Goal: Transaction & Acquisition: Purchase product/service

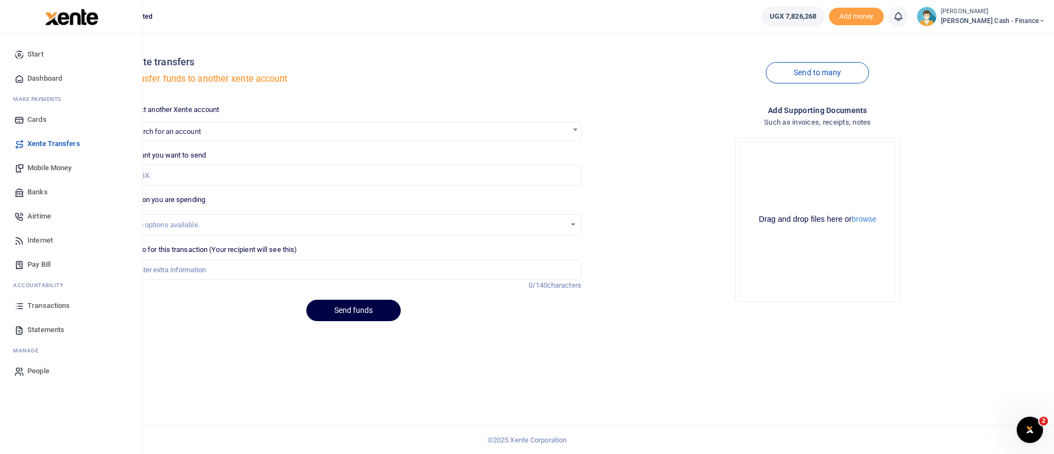
click at [67, 19] on img at bounding box center [71, 17] width 53 height 16
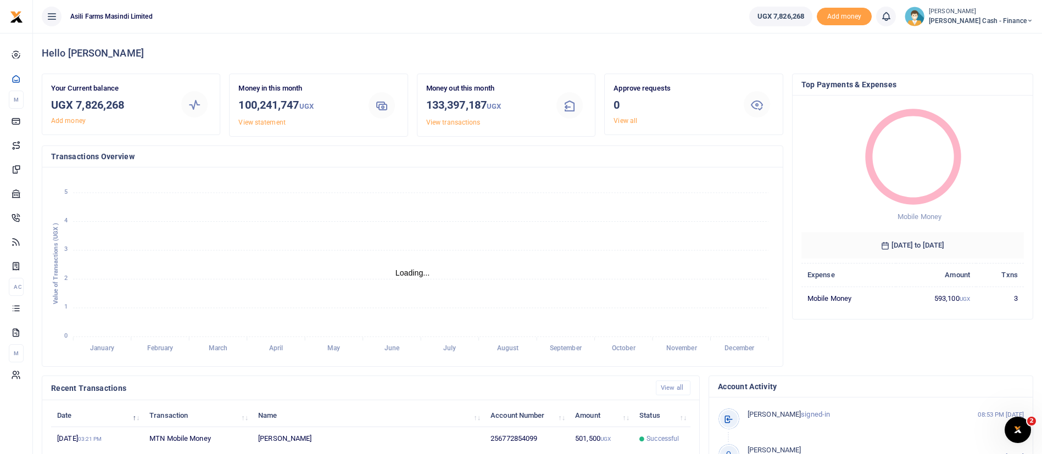
scroll to position [202, 0]
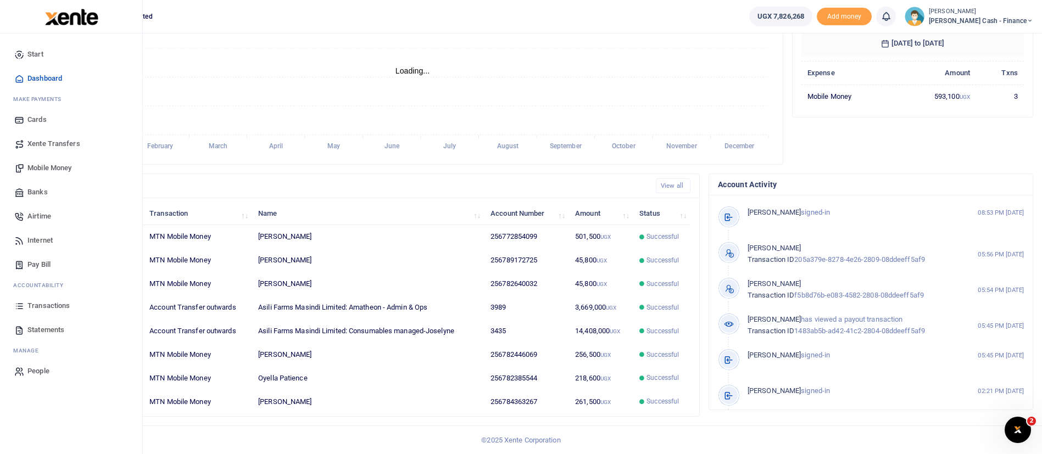
click at [59, 24] on img at bounding box center [71, 17] width 53 height 16
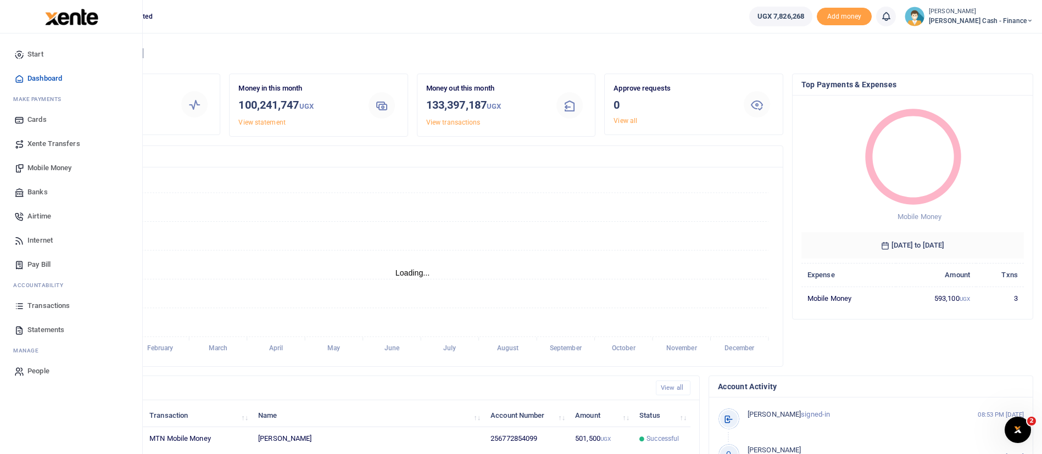
click at [53, 327] on span "Statements" at bounding box center [45, 330] width 37 height 11
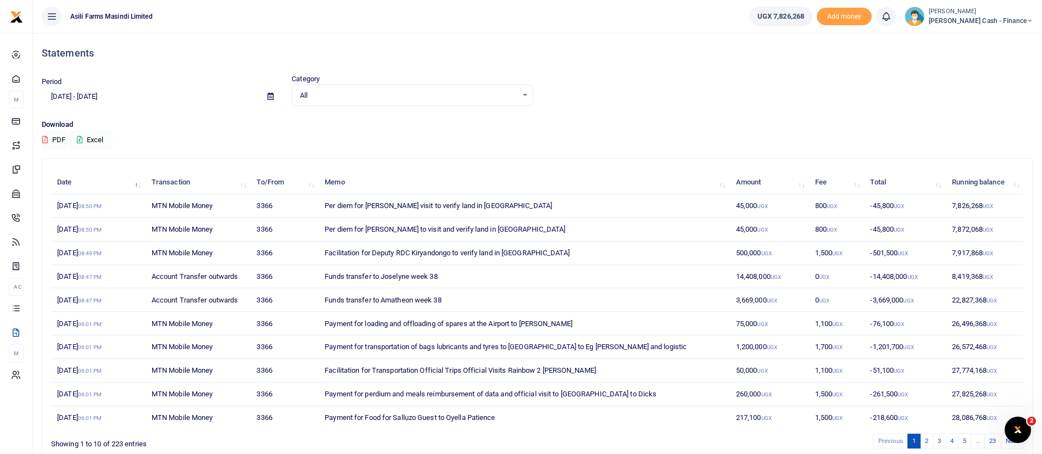
click at [268, 99] on icon at bounding box center [270, 96] width 6 height 7
click at [68, 191] on li "This Month" at bounding box center [80, 186] width 77 height 17
type input "09/01/2025 - 09/30/2025"
click at [107, 132] on button "Excel" at bounding box center [90, 140] width 45 height 19
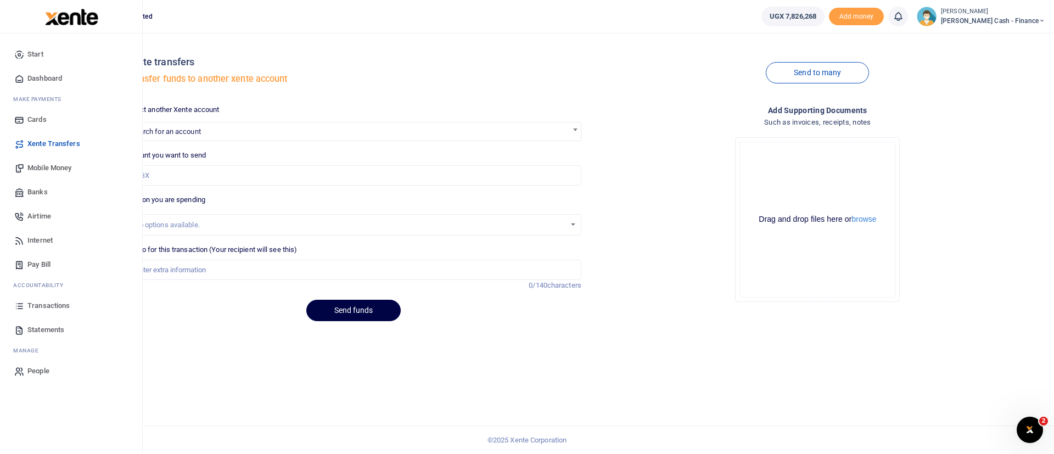
click at [37, 189] on span "Banks" at bounding box center [37, 192] width 20 height 11
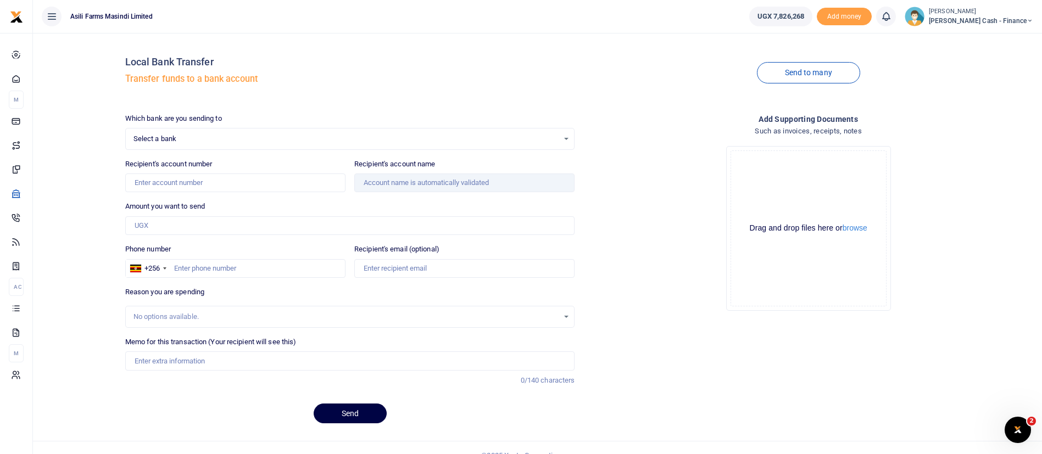
click at [212, 136] on span "Select a bank" at bounding box center [346, 138] width 426 height 11
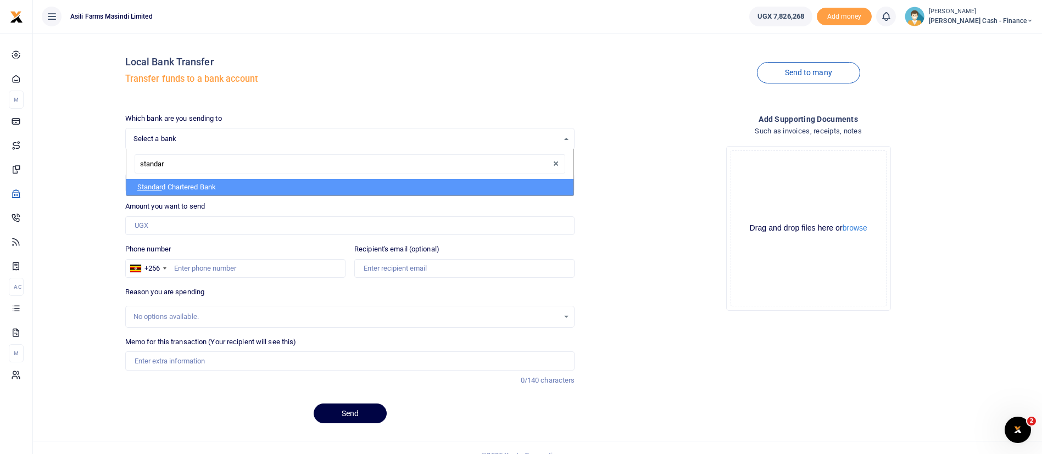
type input "standard"
click at [192, 184] on li "Standard Chartered Bank" at bounding box center [350, 187] width 448 height 16
select select "STAN"
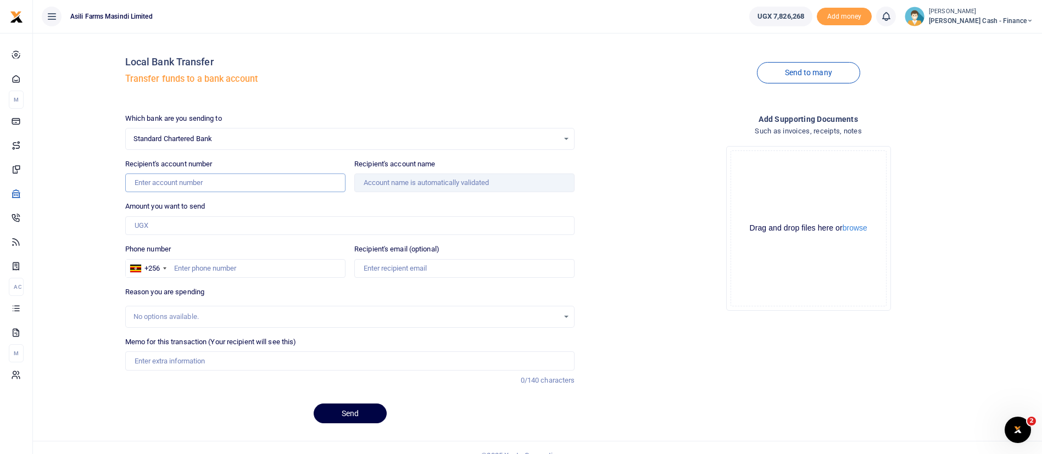
click at [192, 184] on input "Recipient's account number" at bounding box center [235, 183] width 220 height 19
paste input "0100807225300"
type input "0100807225300"
click at [187, 232] on input "Amount you want to send" at bounding box center [350, 225] width 450 height 19
type input "1,500,000"
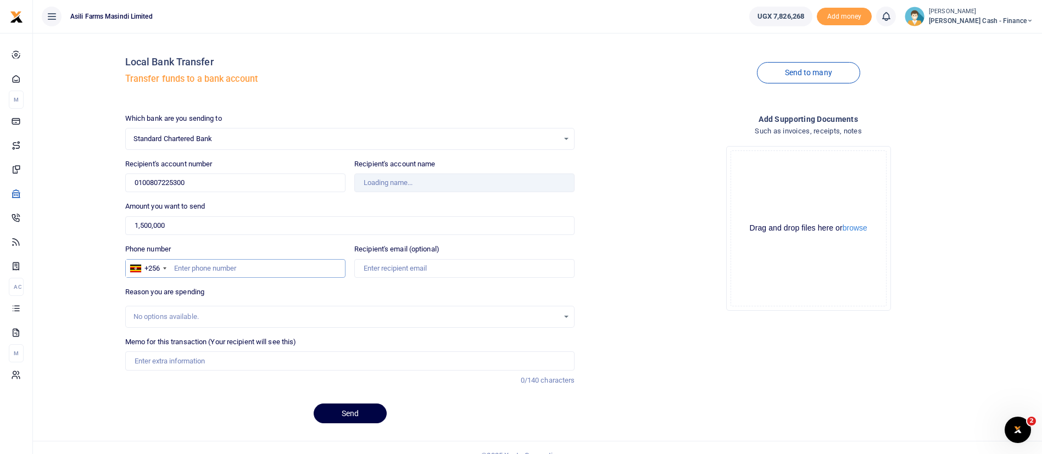
click at [212, 266] on input "Phone number" at bounding box center [235, 268] width 220 height 19
type input "Didas Mugume"
type input "775286920"
click at [190, 362] on input "Memo for this transaction (Your recipient will see this)" at bounding box center [350, 360] width 450 height 19
click at [133, 359] on input "Phone loan for Mugume Didas" at bounding box center [350, 360] width 450 height 19
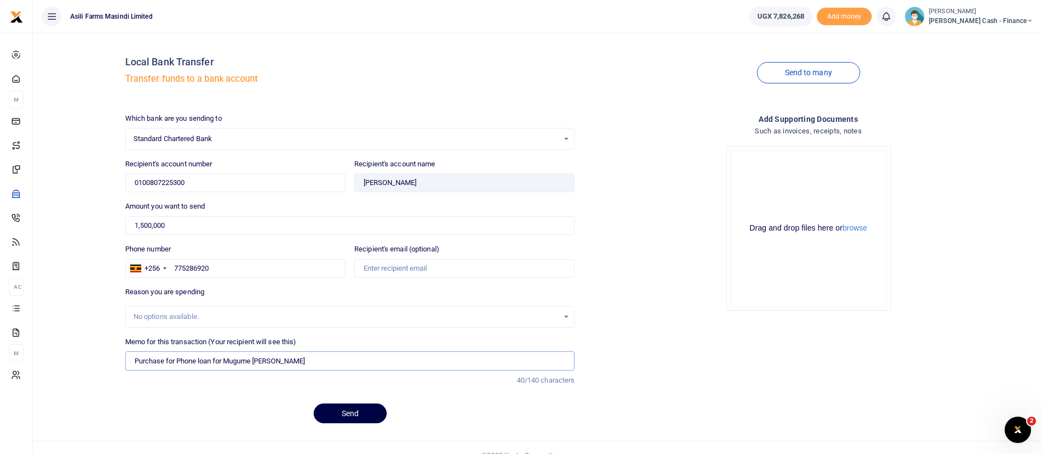
click at [194, 364] on input "Purchase for Phone loan for Mugume Didas" at bounding box center [350, 360] width 450 height 19
click at [198, 362] on input "Purchase for Phone loan for Mugume Didas" at bounding box center [350, 360] width 450 height 19
click at [211, 364] on input "Purchase for Phone loan for Mugume Didas" at bounding box center [350, 360] width 450 height 19
type input "Purchase for Phone LN for Mugume Didas"
click at [862, 231] on button "browse" at bounding box center [854, 228] width 25 height 8
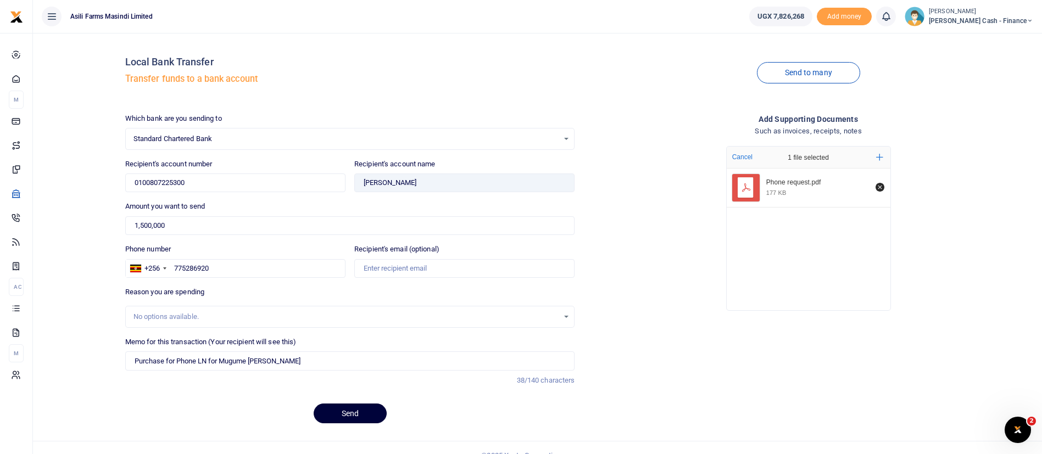
click at [354, 418] on button "Send" at bounding box center [350, 414] width 73 height 20
click at [364, 405] on button "Send" at bounding box center [350, 414] width 73 height 20
drag, startPoint x: 197, startPoint y: 183, endPoint x: 86, endPoint y: 163, distance: 112.9
click at [86, 163] on div "Local Bank Transfer Transfer funds to a bank account Send to many Which bank ar…" at bounding box center [537, 237] width 1000 height 390
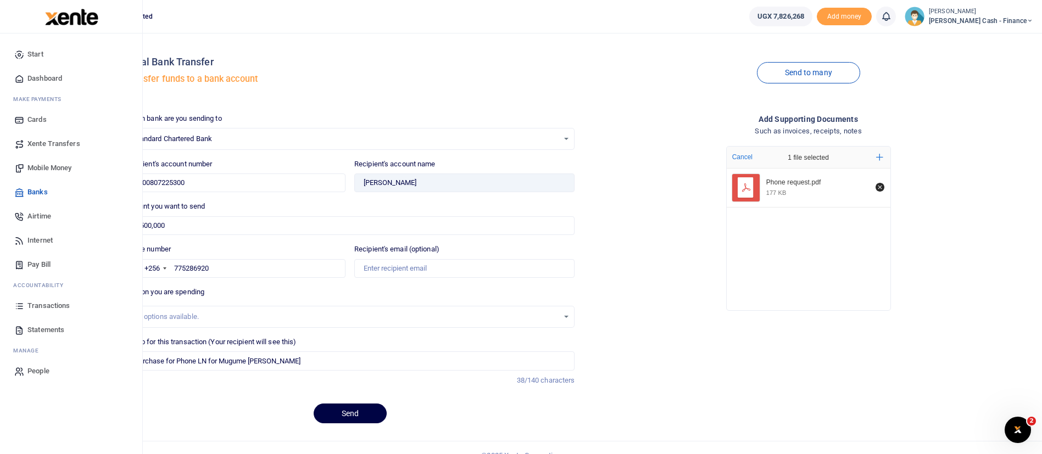
click at [58, 15] on img at bounding box center [71, 17] width 53 height 16
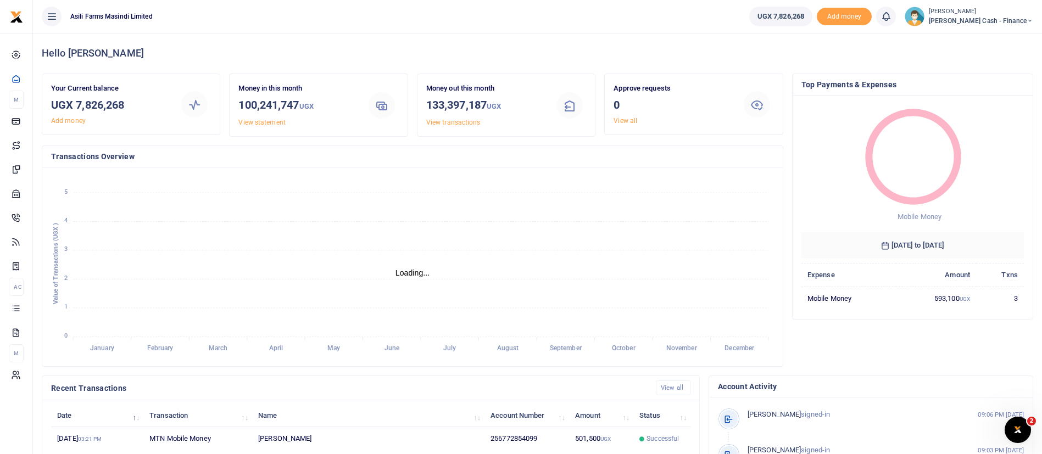
scroll to position [13, 13]
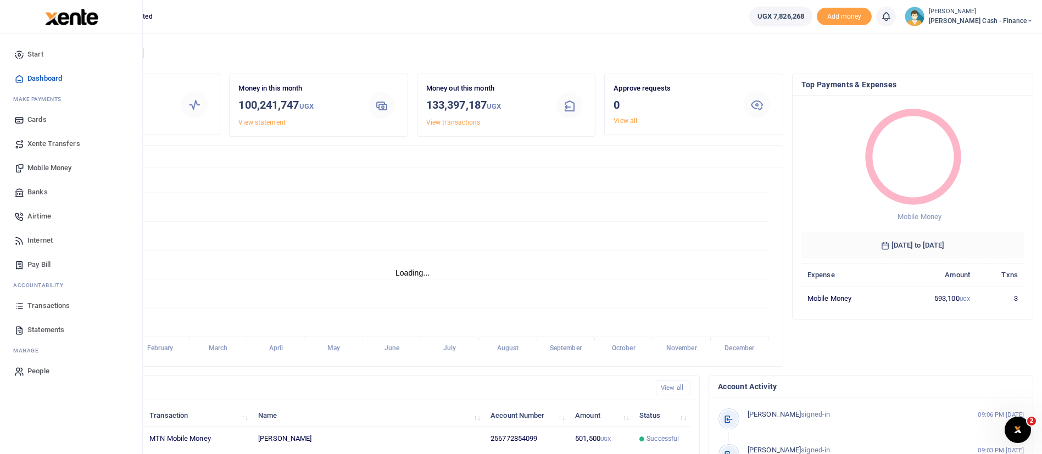
click at [27, 196] on span "Banks" at bounding box center [37, 192] width 20 height 11
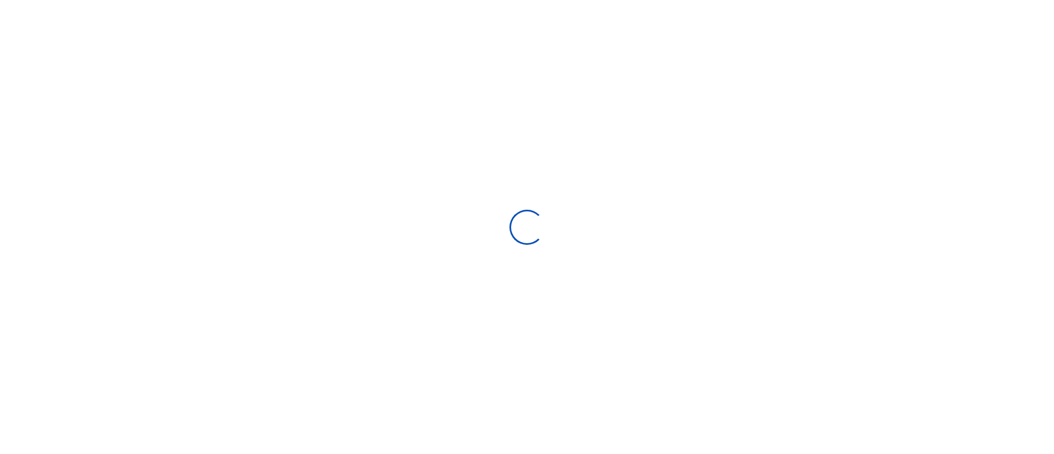
select select
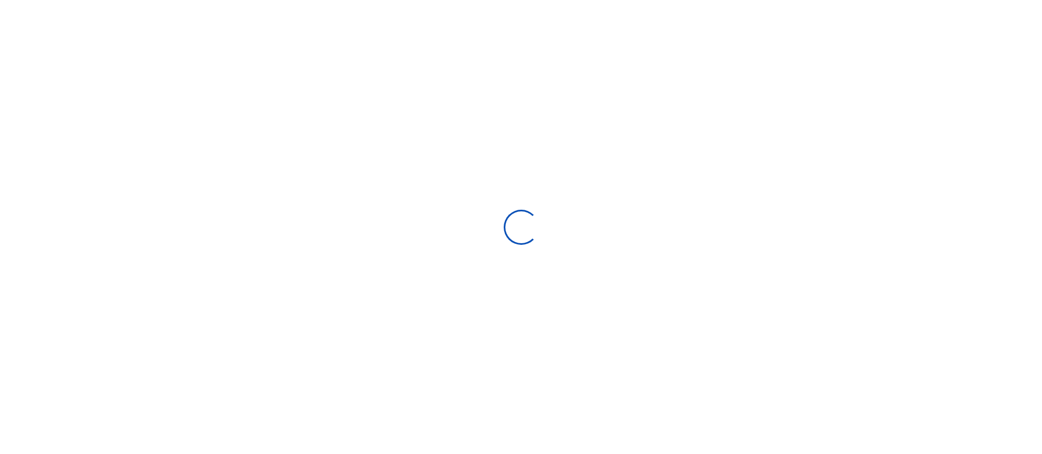
select select "Loading bundles"
select select
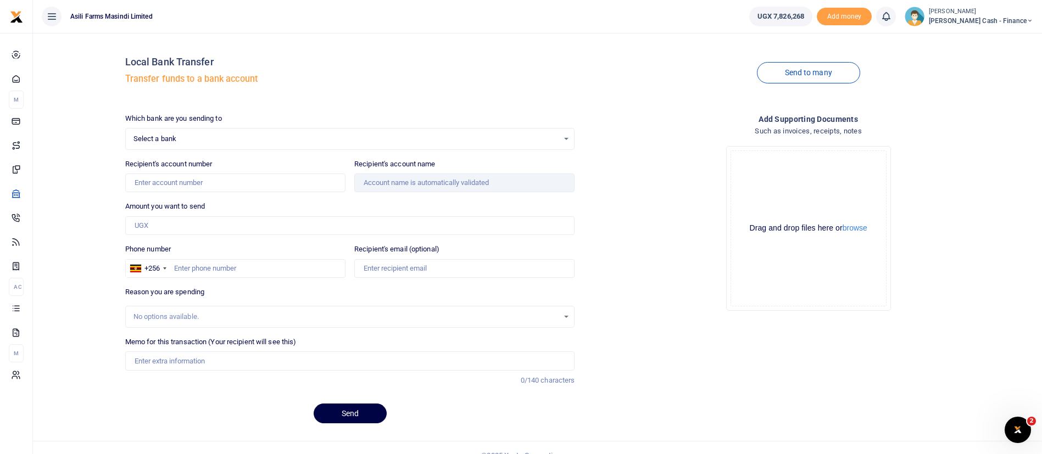
click at [261, 130] on div "Select a bank Select an option... Select a bank ABC Bank Absa Bank Uganda Ltd B…" at bounding box center [350, 139] width 450 height 22
click at [338, 139] on span "Select a bank" at bounding box center [346, 138] width 426 height 11
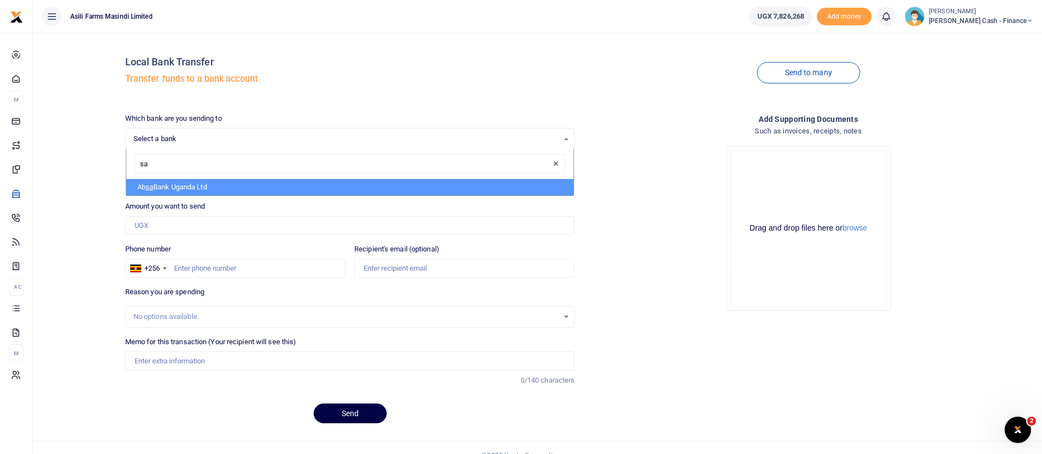
type input "s"
type input "standa"
click at [205, 181] on li "Standa rd Chartered Bank" at bounding box center [350, 187] width 448 height 16
select select "STAN"
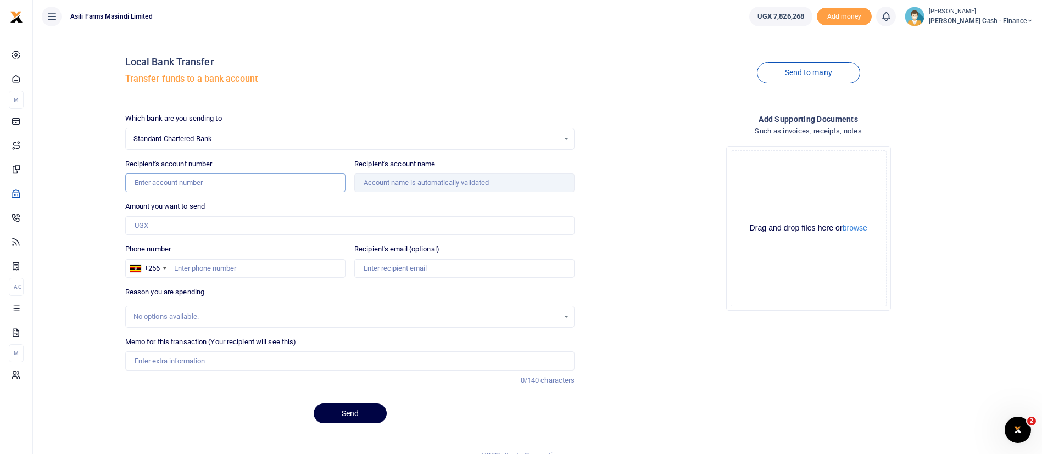
click at [193, 180] on input "Recipient's account number" at bounding box center [235, 183] width 220 height 19
paste input "0100807225300"
type input "0100807225300"
click at [174, 226] on input "Amount you want to send" at bounding box center [350, 225] width 450 height 19
type input "15,000,00"
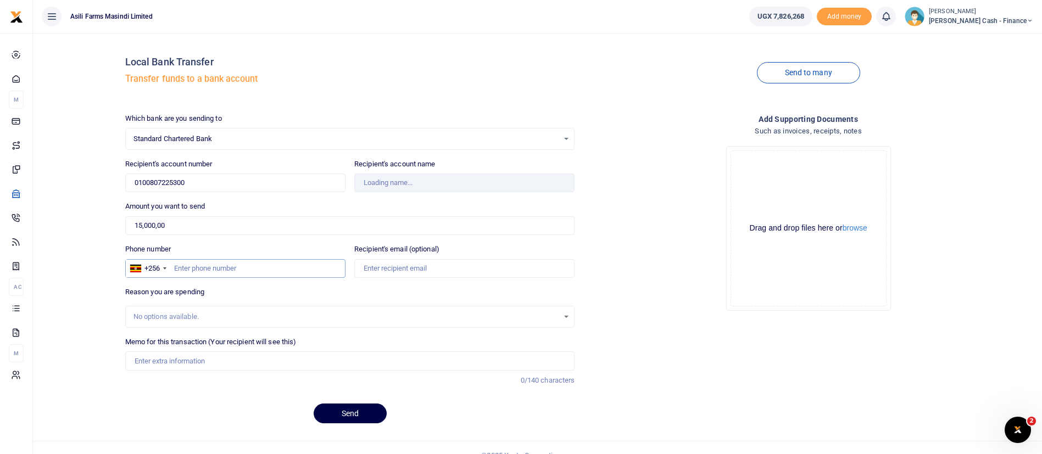
click at [182, 270] on input "Phone number" at bounding box center [235, 268] width 220 height 19
type input "7756"
type input "Didas Mugume"
type input "775600682"
click at [172, 359] on input "Memo for this transaction (Your recipient will see this)" at bounding box center [350, 360] width 450 height 19
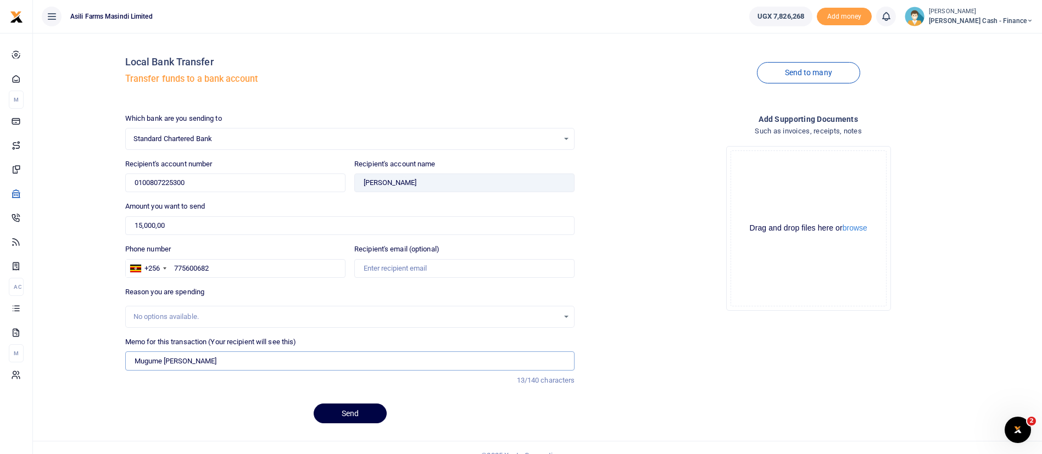
click at [133, 361] on input "Mugume Didas" at bounding box center [350, 360] width 450 height 19
click at [248, 355] on input "Phone loan Mugume Didas" at bounding box center [350, 360] width 450 height 19
click at [133, 361] on input "Phone loan Mugume Didas" at bounding box center [350, 360] width 450 height 19
type input "Purchase Phone loan Mugume Didas"
click at [865, 226] on button "browse" at bounding box center [854, 228] width 25 height 8
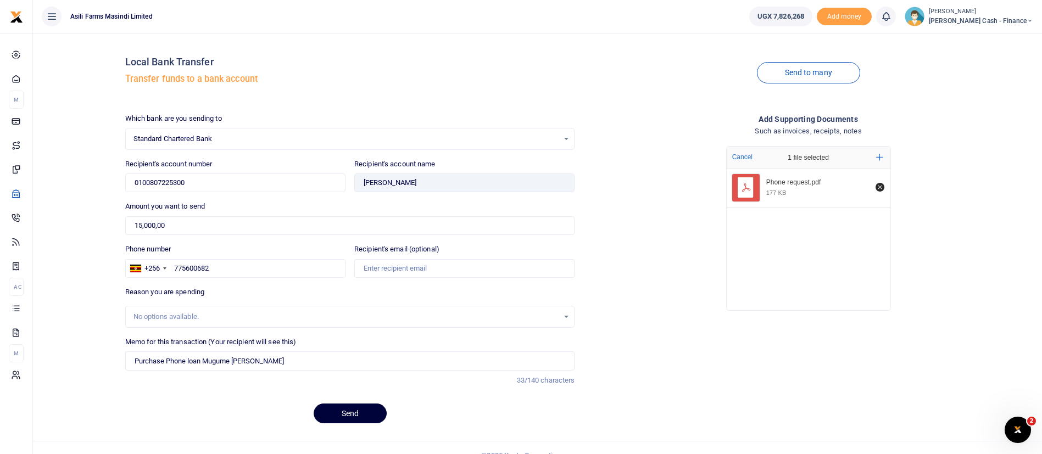
click at [358, 412] on button "Send" at bounding box center [350, 414] width 73 height 20
click at [154, 225] on input "15,000,00" at bounding box center [350, 225] width 450 height 19
click at [169, 227] on input "15,00,00" at bounding box center [350, 225] width 450 height 19
type input "1,500,000"
click at [356, 408] on button "Send" at bounding box center [350, 414] width 73 height 20
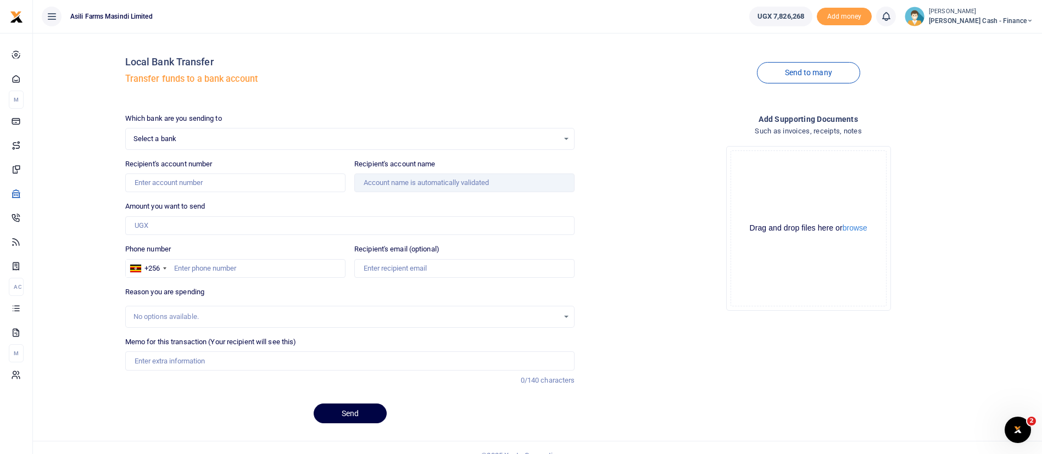
click at [218, 134] on span "Select a bank" at bounding box center [346, 138] width 426 height 11
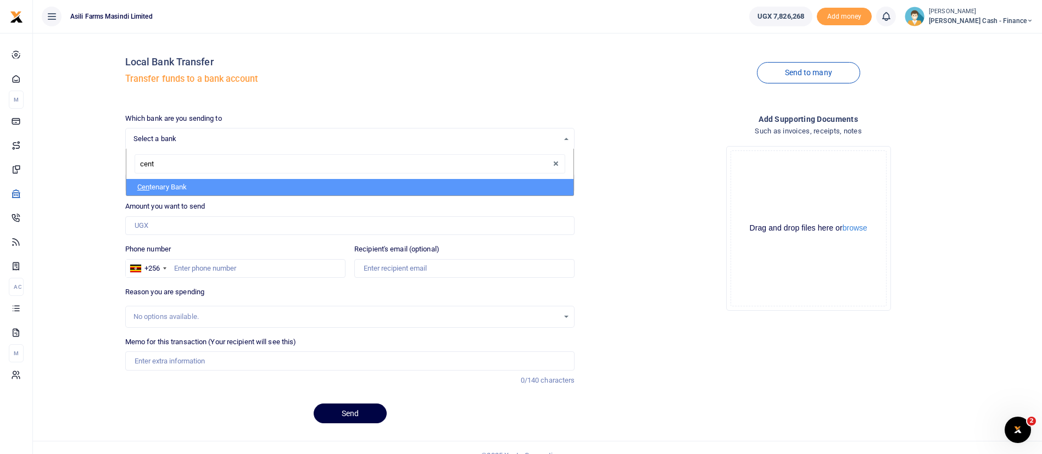
type input "cente"
click at [182, 189] on li "Cente nary Bank" at bounding box center [350, 187] width 448 height 16
select select "CENT"
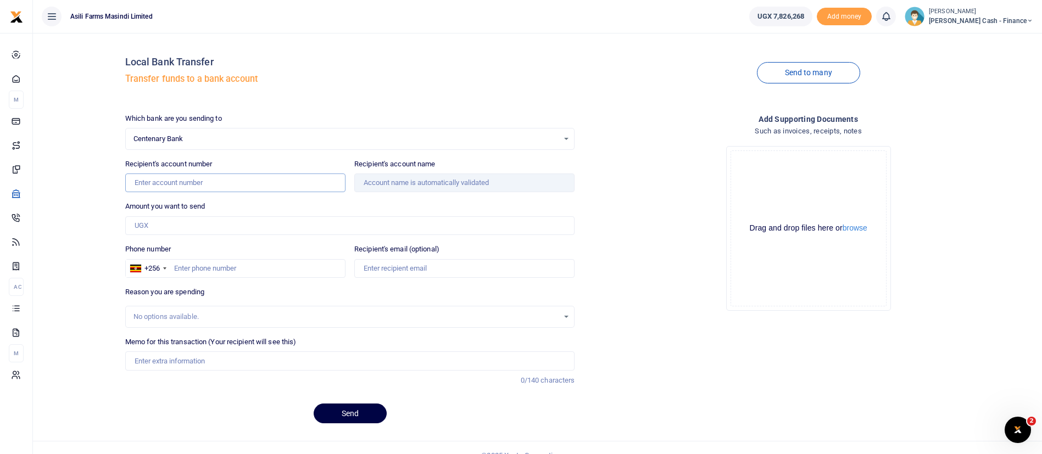
click at [182, 187] on input "Recipient's account number" at bounding box center [235, 183] width 220 height 19
paste input "4220014148"
type input "4220014148"
click at [169, 222] on input "Amount you want to send" at bounding box center [350, 225] width 450 height 19
type input "Peninah Nangobi"
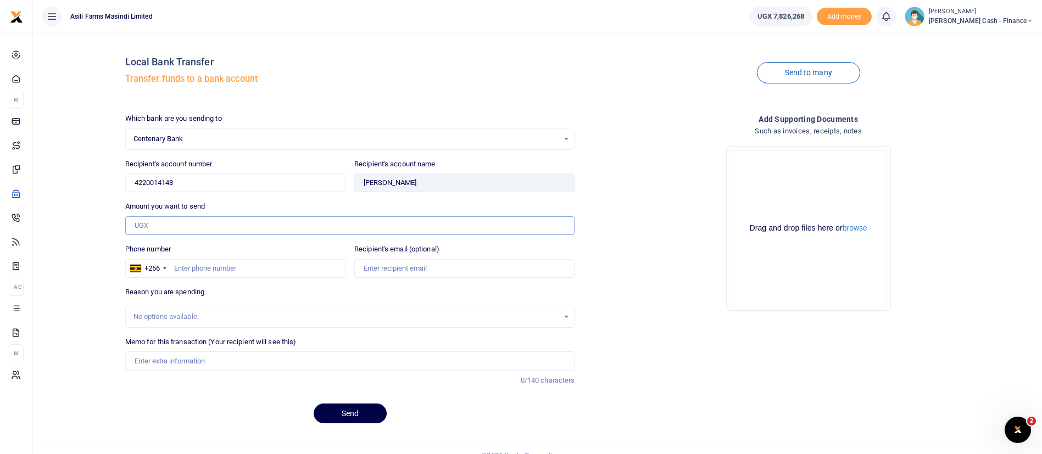
click at [164, 222] on input "Amount you want to send" at bounding box center [350, 225] width 450 height 19
type input "1,500,000"
click at [218, 267] on input "Phone number" at bounding box center [235, 268] width 220 height 19
type input "775600682"
click at [170, 360] on input "Memo for this transaction (Your recipient will see this)" at bounding box center [350, 360] width 450 height 19
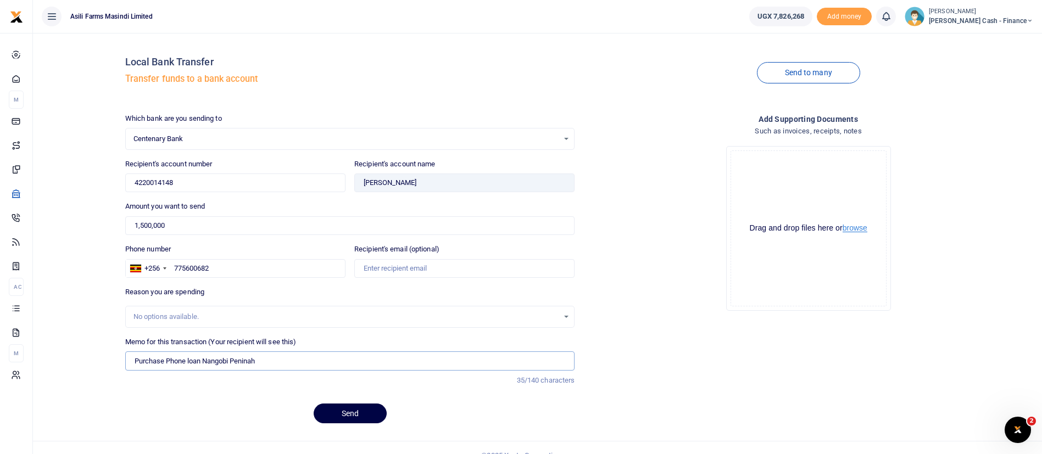
type input "Purchase Phone loan Nangobi Peninah"
click at [859, 229] on button "browse" at bounding box center [854, 228] width 25 height 8
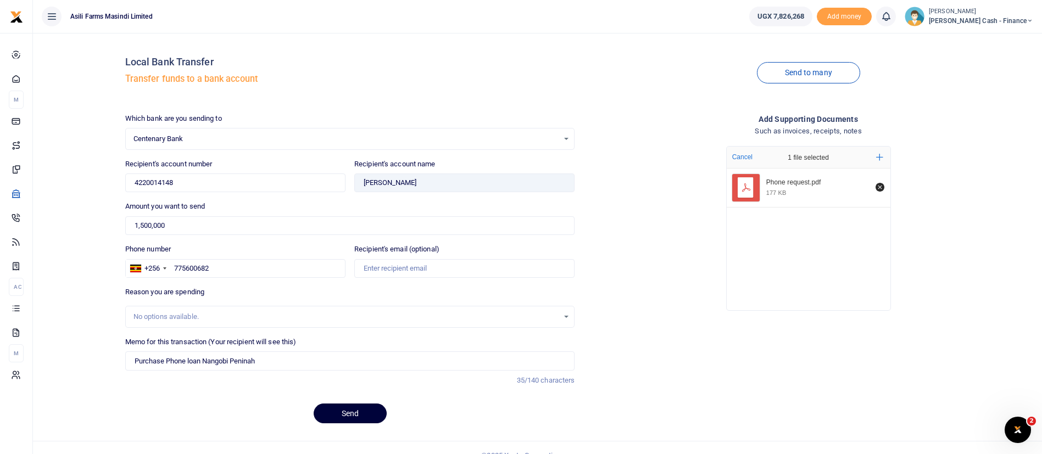
click at [370, 410] on button "Send" at bounding box center [350, 414] width 73 height 20
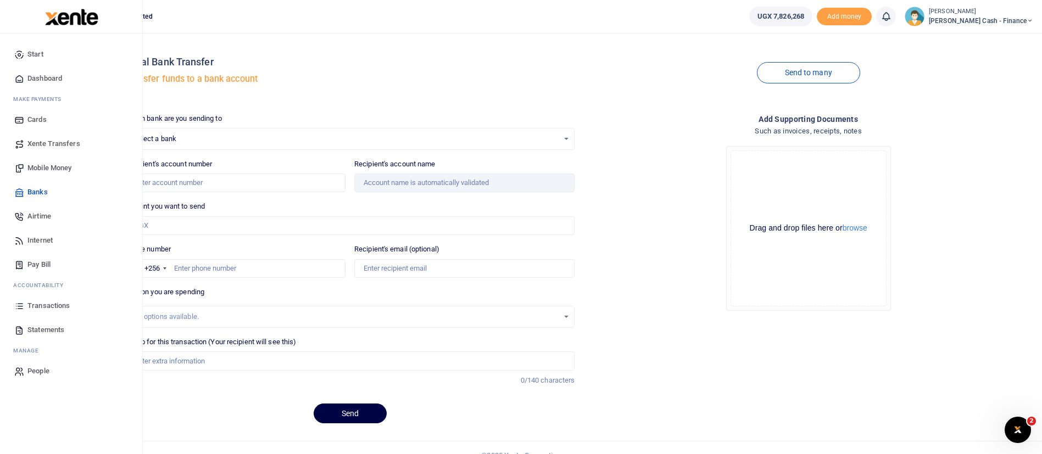
click at [72, 141] on span "Xente Transfers" at bounding box center [53, 143] width 53 height 11
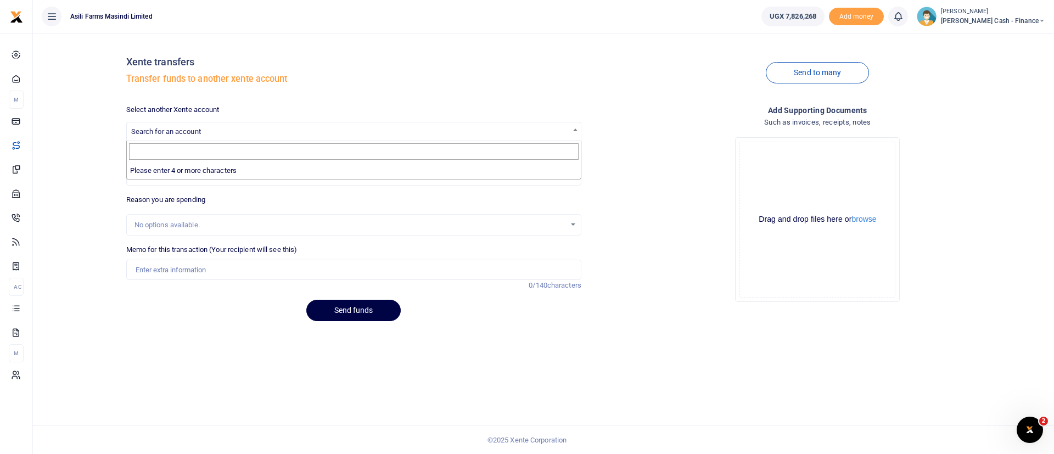
click at [577, 130] on b at bounding box center [575, 130] width 4 height 3
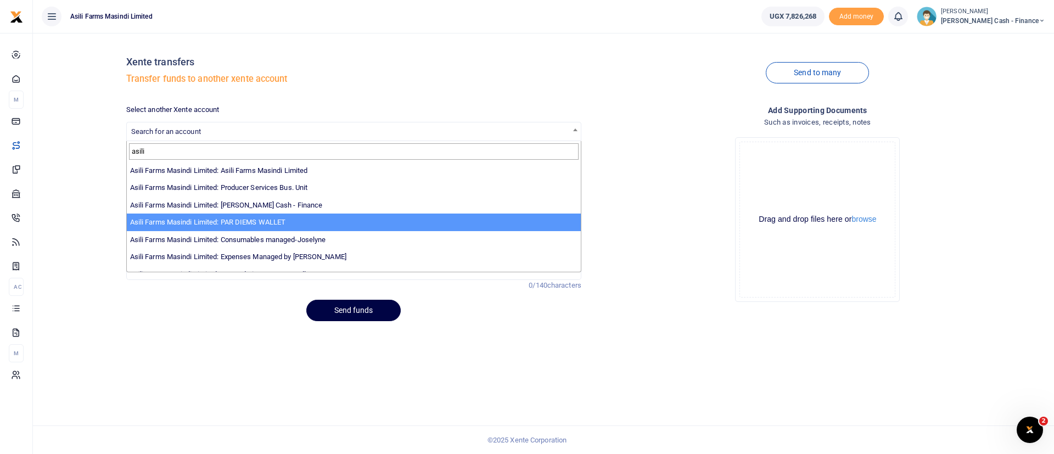
type input "asili"
select select "3369"
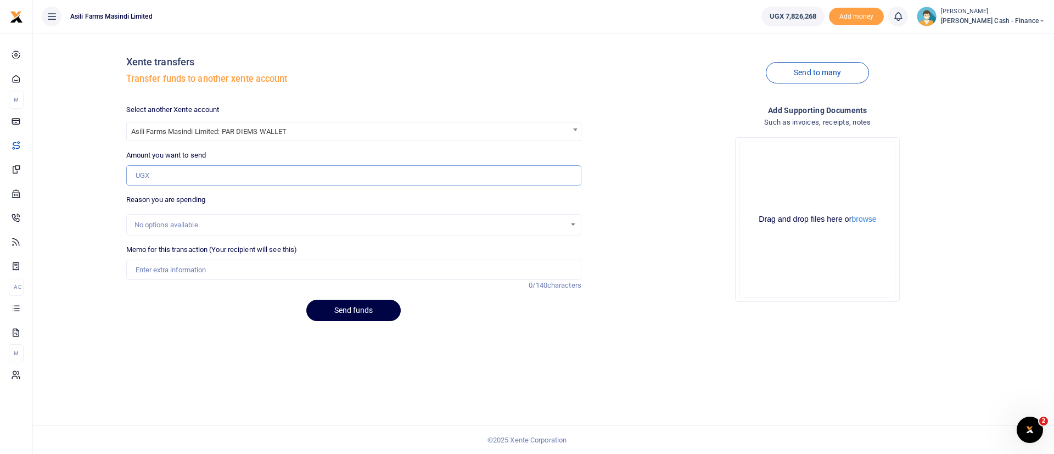
click at [230, 170] on input "Amount you want to send" at bounding box center [353, 175] width 455 height 21
type input "2,500,000"
click at [161, 272] on input "Memo for this transaction (Your recipient will see this)" at bounding box center [353, 270] width 455 height 21
type input "Funds transfer to Perdiems wallet for operations"
click at [870, 219] on button "browse" at bounding box center [864, 219] width 25 height 8
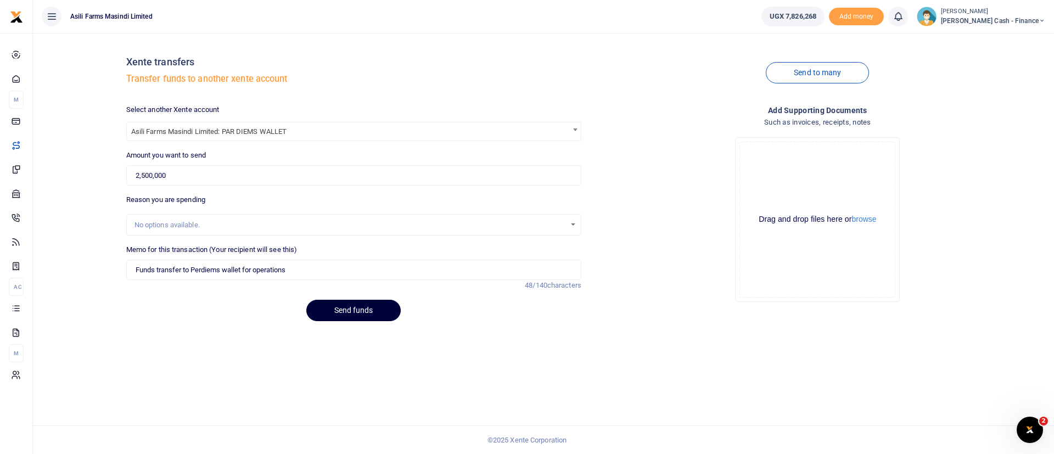
click at [348, 309] on button "Send funds" at bounding box center [353, 310] width 94 height 21
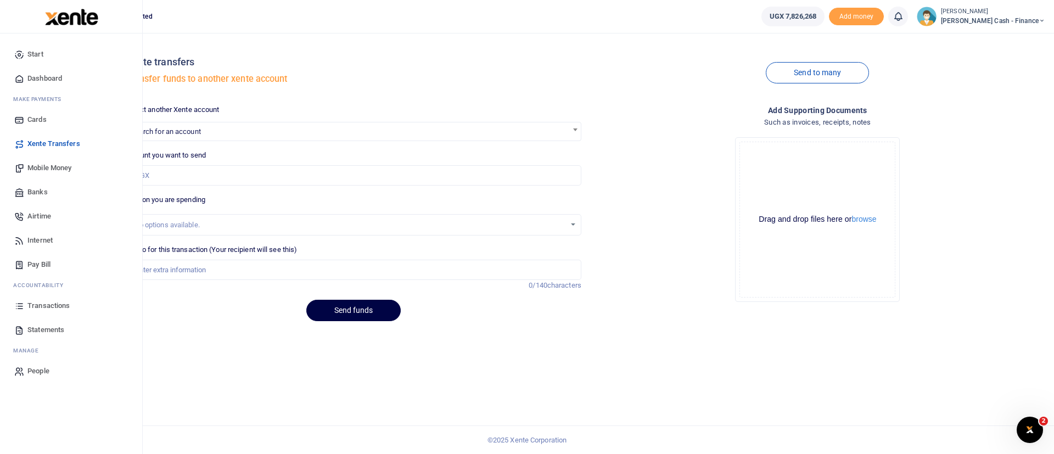
click at [23, 20] on div at bounding box center [71, 16] width 143 height 33
click at [53, 20] on img at bounding box center [71, 17] width 53 height 16
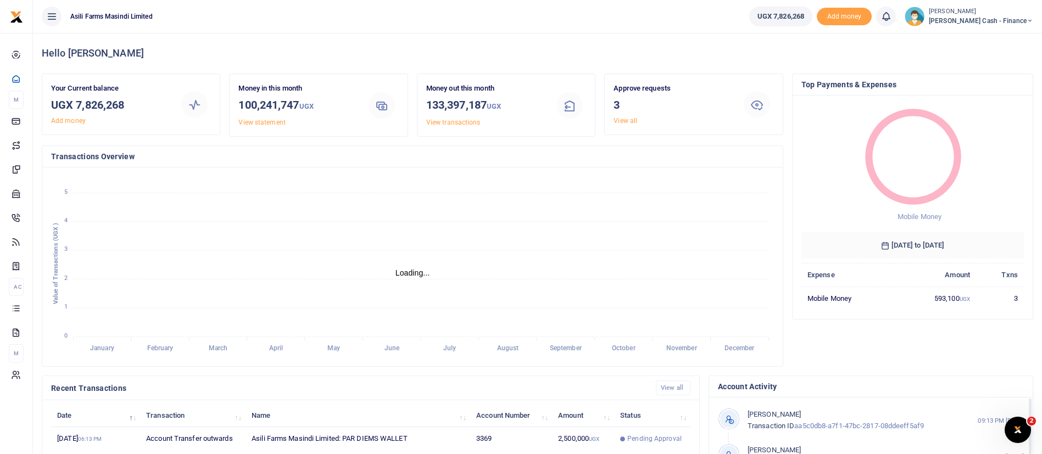
scroll to position [202, 0]
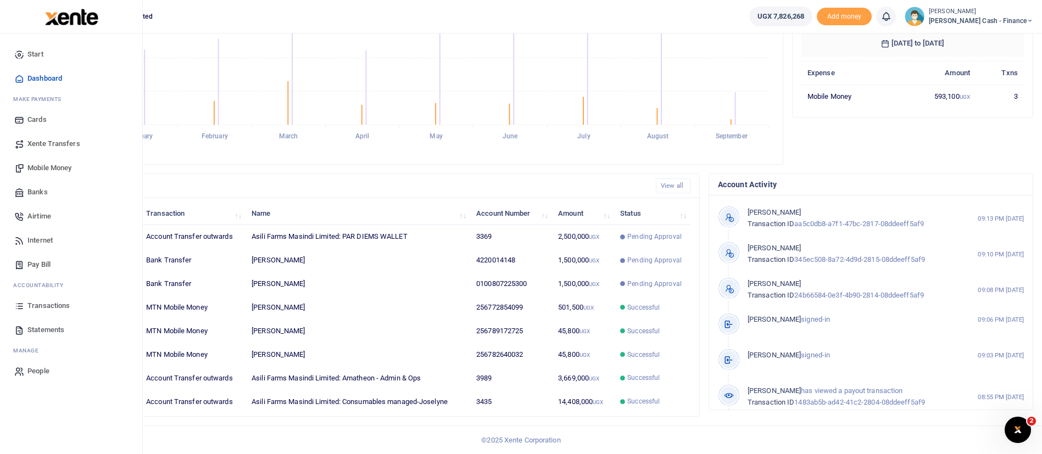
click at [40, 137] on link "Xente Transfers" at bounding box center [71, 144] width 125 height 24
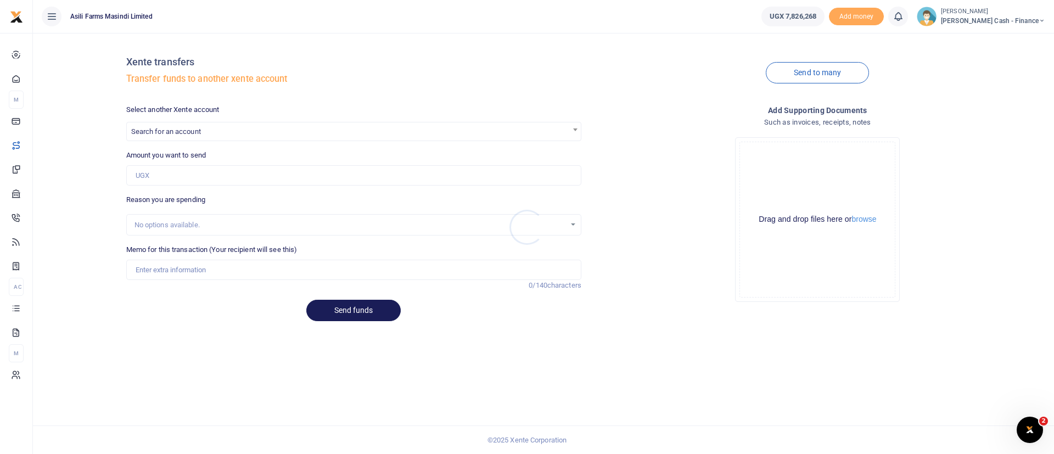
click at [202, 131] on div at bounding box center [527, 227] width 1054 height 454
click at [183, 129] on span "Search for an account" at bounding box center [166, 131] width 70 height 8
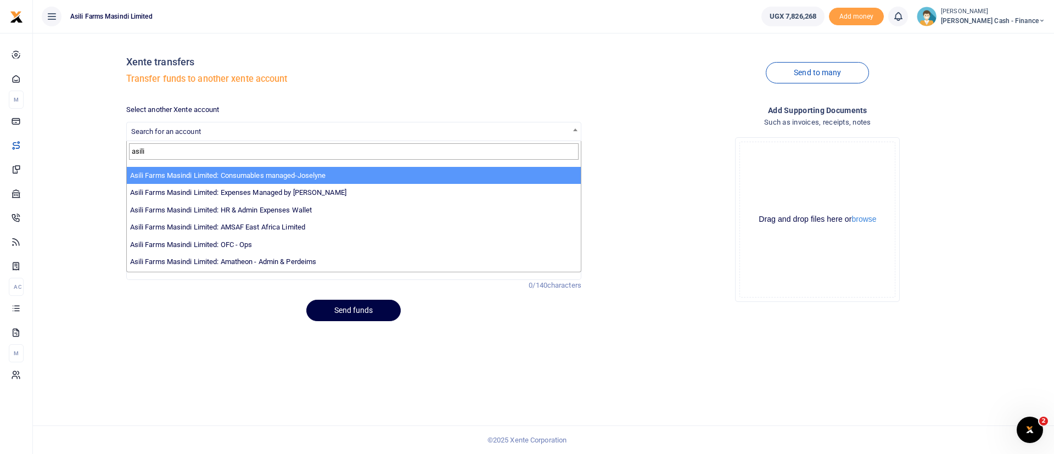
scroll to position [66, 0]
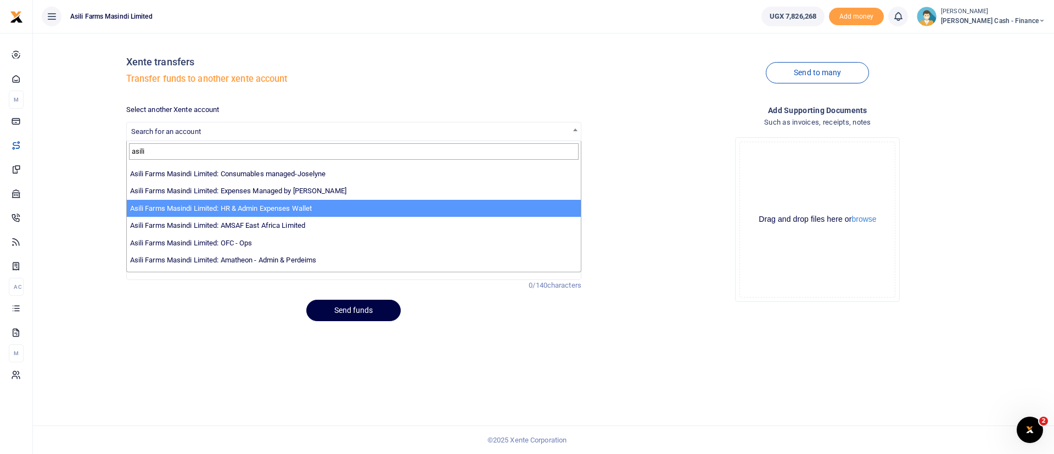
type input "asili"
select select "3441"
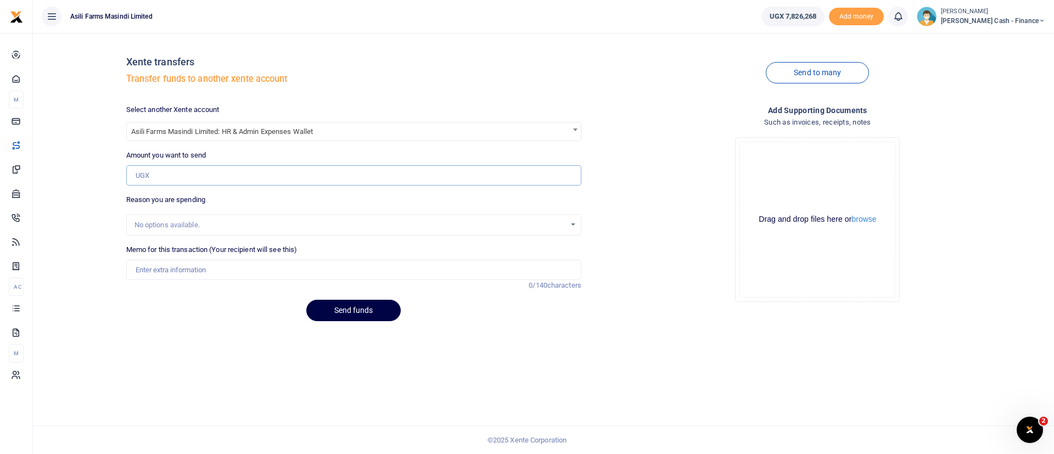
click at [244, 183] on input "Amount you want to send" at bounding box center [353, 175] width 455 height 21
paste input "500,000"
type input "500,000"
click at [157, 265] on input "Memo for this transaction (Your recipient will see this)" at bounding box center [353, 270] width 455 height 21
type input "Funds transfer to HR admin wallet for office supplies and refreshments Sept pt2"
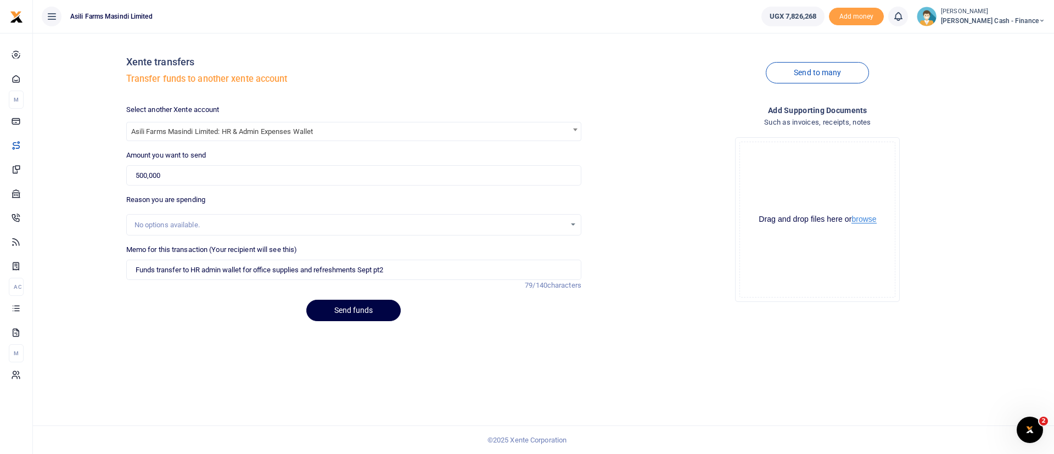
click at [868, 217] on button "browse" at bounding box center [864, 219] width 25 height 8
click at [369, 301] on button "Send funds" at bounding box center [353, 310] width 94 height 21
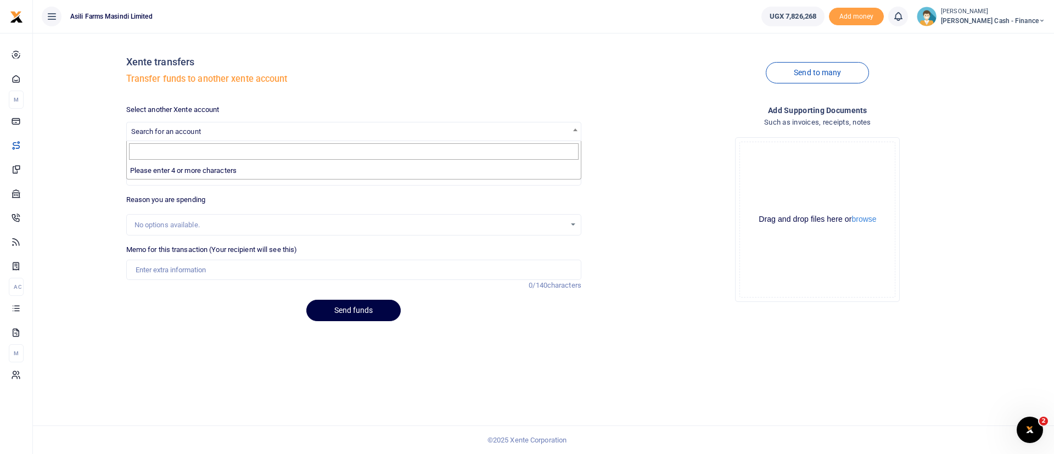
click at [184, 125] on span "Search for an account" at bounding box center [354, 130] width 454 height 17
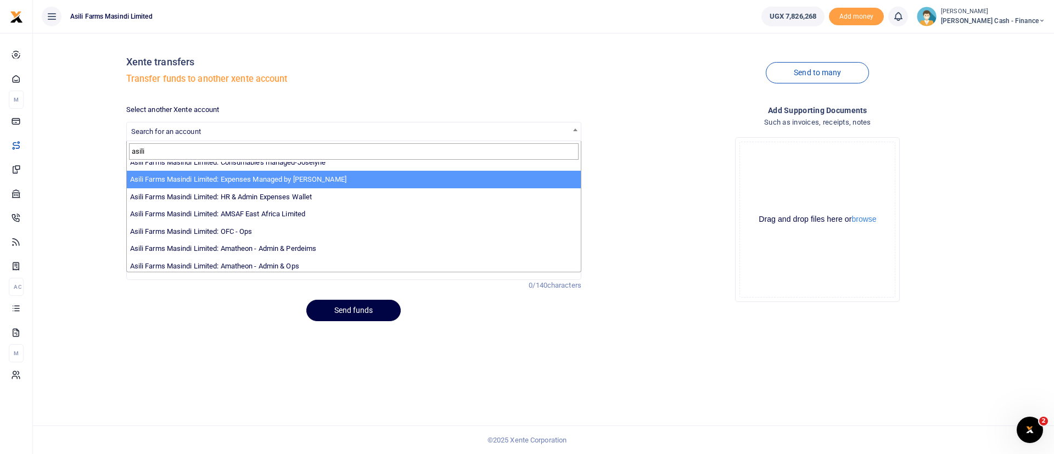
scroll to position [80, 0]
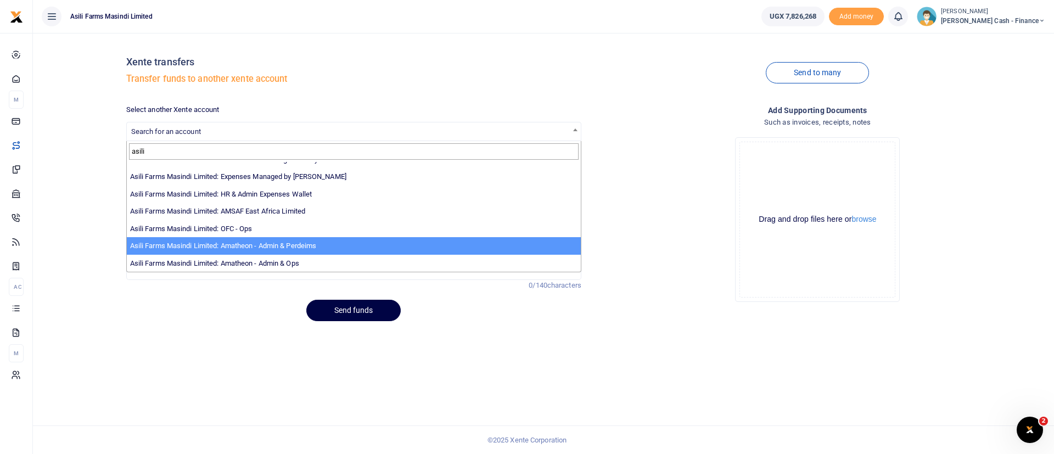
type input "asili"
select select "4039"
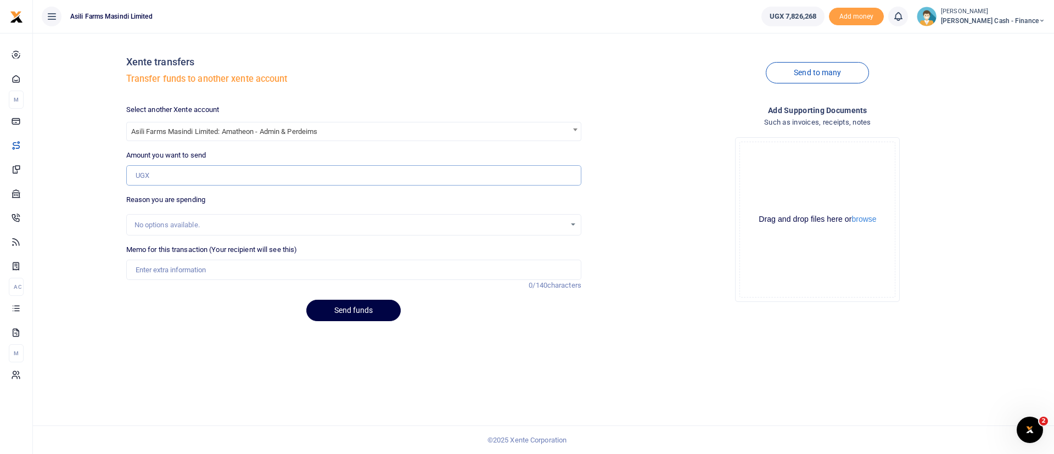
click at [222, 176] on input "Amount you want to send" at bounding box center [353, 175] width 455 height 21
paste input "1,858,500"
type input "1,858,500"
click at [171, 267] on input "Memo for this transaction (Your recipient will see this)" at bounding box center [353, 270] width 455 height 21
type input "Funds transfer to Amatheon for staff meals [DATE] pt2"
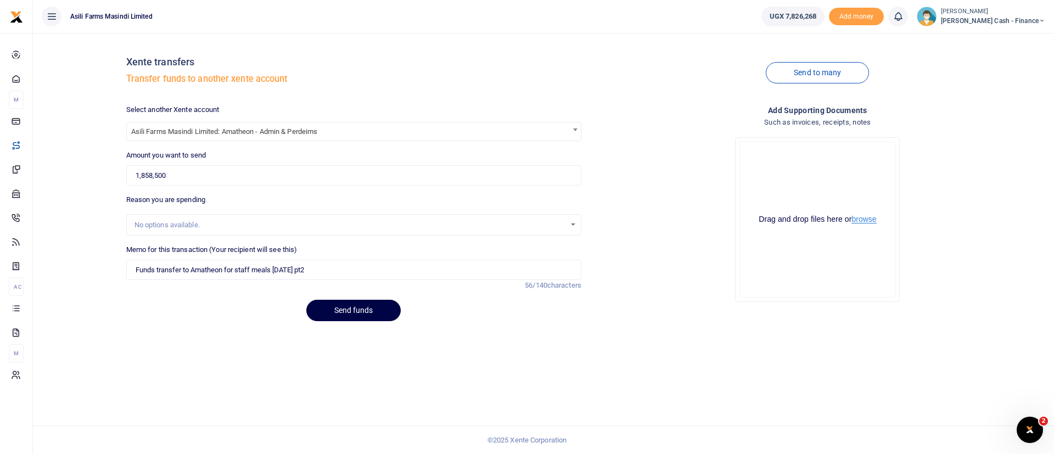
click at [868, 222] on button "browse" at bounding box center [864, 219] width 25 height 8
click at [347, 311] on button "Send funds" at bounding box center [353, 310] width 94 height 21
click at [211, 122] on span "Search for an account" at bounding box center [354, 130] width 454 height 17
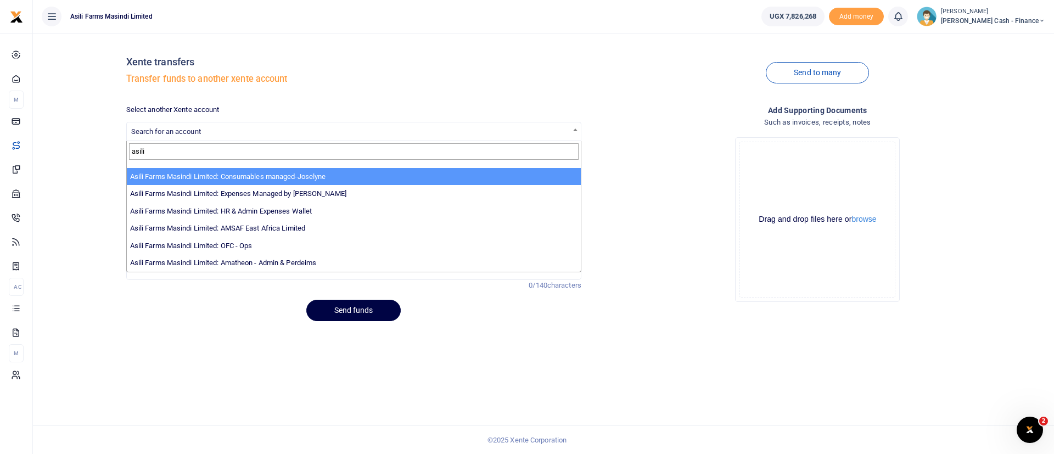
scroll to position [66, 0]
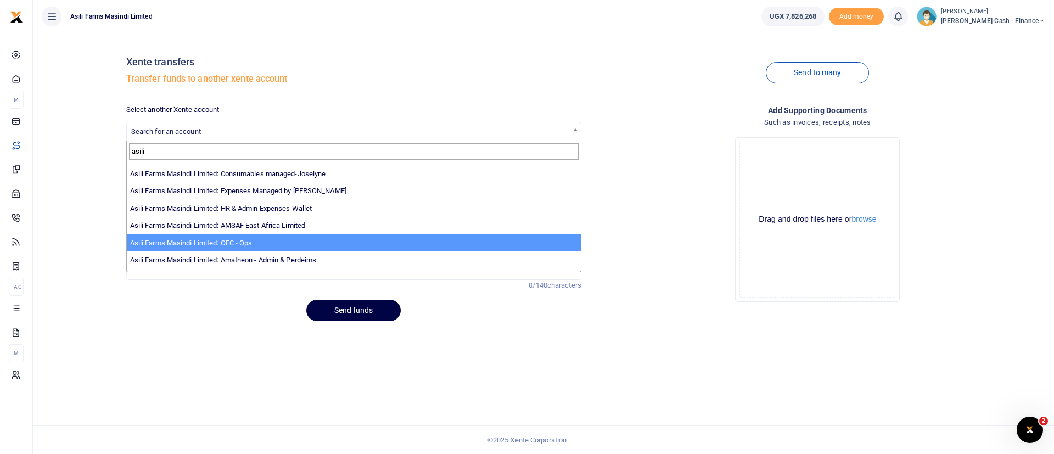
type input "asili"
select select "4038"
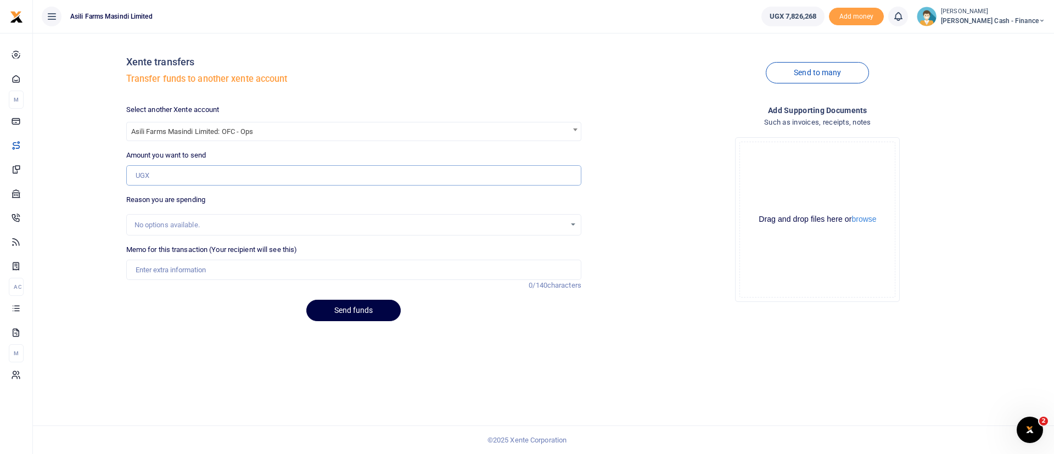
click at [241, 178] on input "Amount you want to send" at bounding box center [353, 175] width 455 height 21
paste input "1,200,000"
type input "1,200,000"
click at [150, 274] on input "Memo for this transaction (Your recipient will see this)" at bounding box center [353, 270] width 455 height 21
type input "Funds transfer to OFC for meals diet sept 2025 pt2"
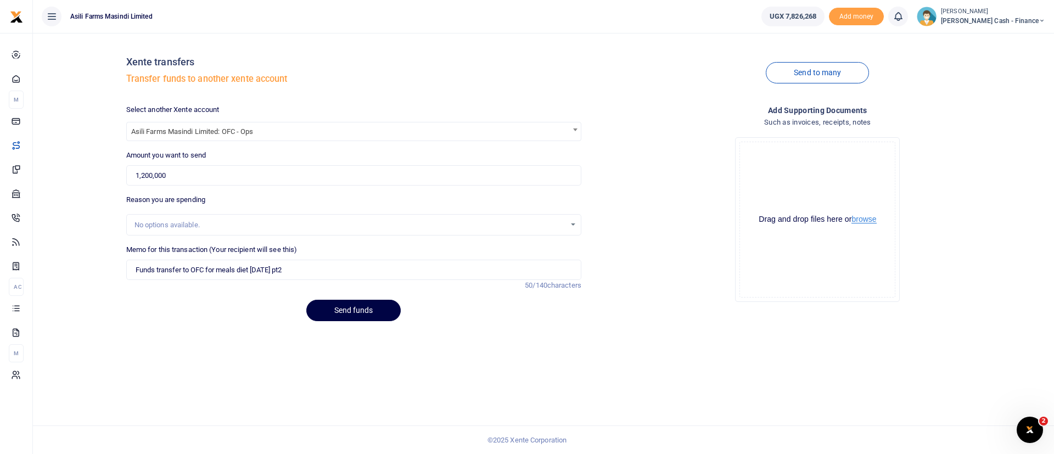
click at [863, 217] on button "browse" at bounding box center [864, 219] width 25 height 8
click at [362, 306] on button "Send funds" at bounding box center [353, 310] width 94 height 21
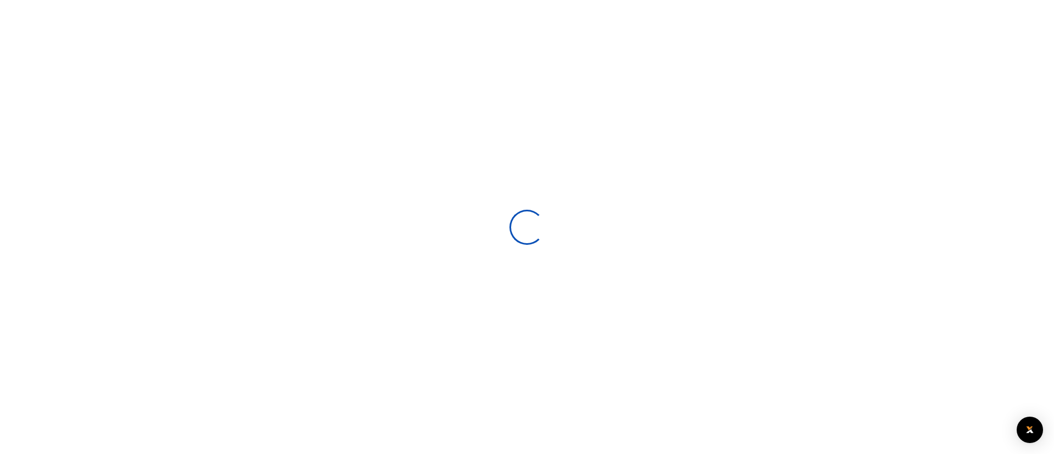
select select
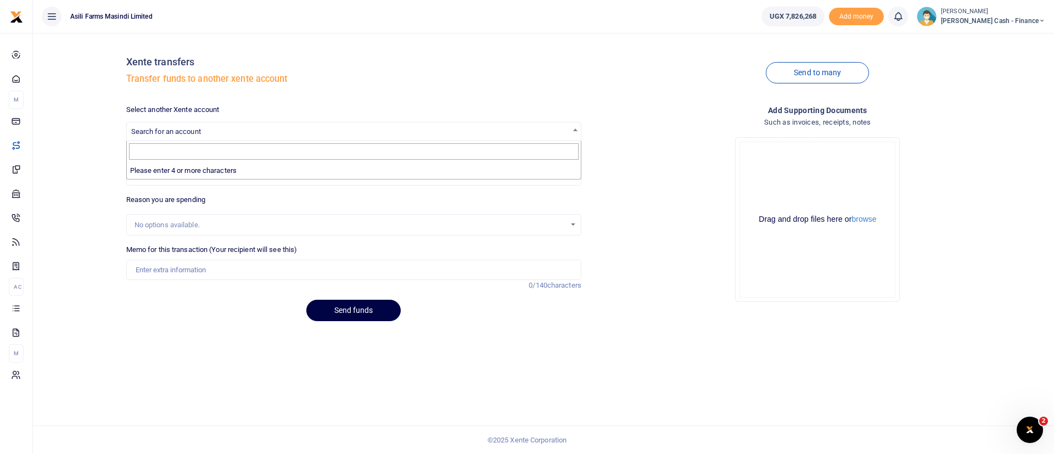
click at [329, 126] on span "Search for an account" at bounding box center [354, 130] width 454 height 17
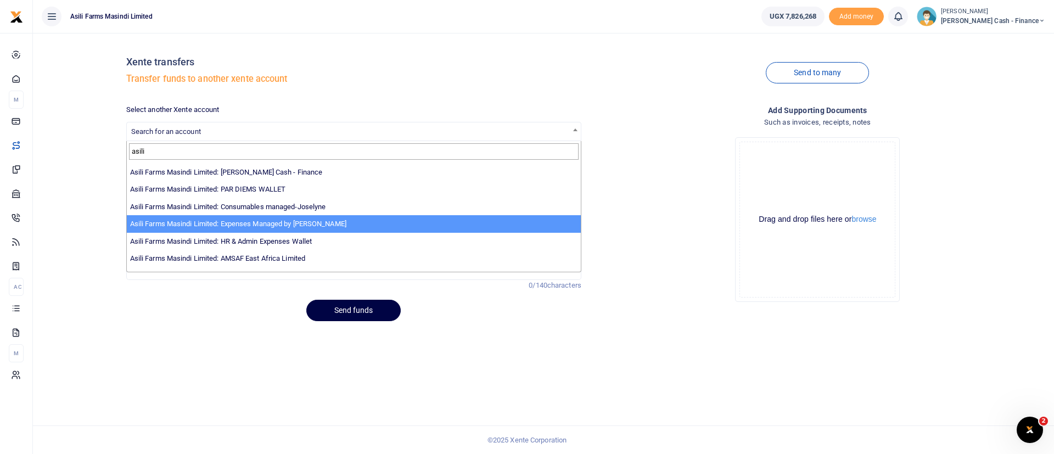
scroll to position [66, 0]
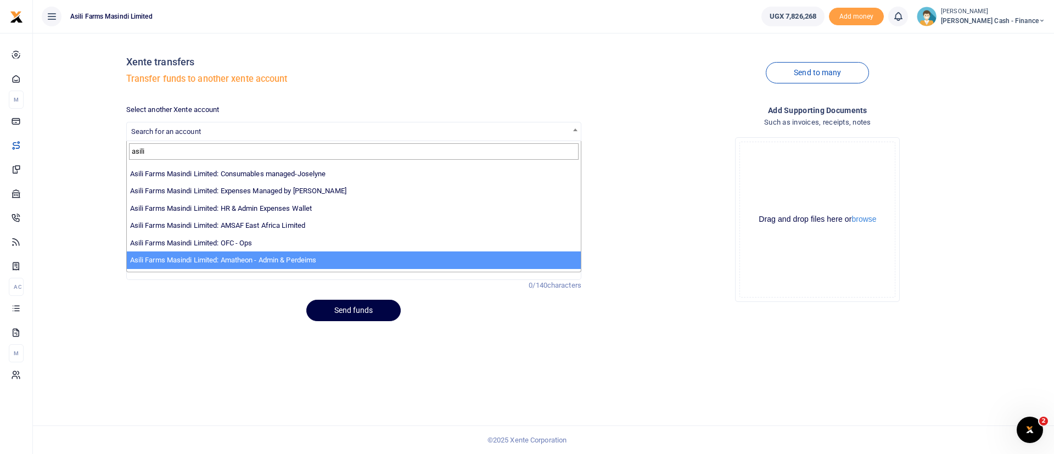
type input "asili"
select select "4039"
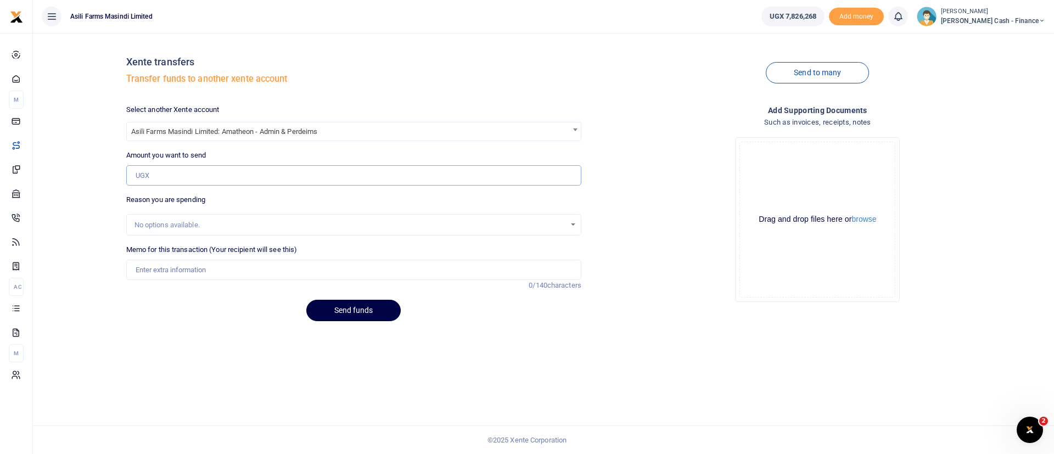
click at [218, 178] on input "Amount you want to send" at bounding box center [353, 175] width 455 height 21
paste input "2,430,000"
type input "2,430,000"
click at [185, 267] on input "Memo for this transaction (Your recipient will see this)" at bounding box center [353, 270] width 455 height 21
type input "Funds transfer to Amatheon for staff meals meat and other foods [DATE] pt2"
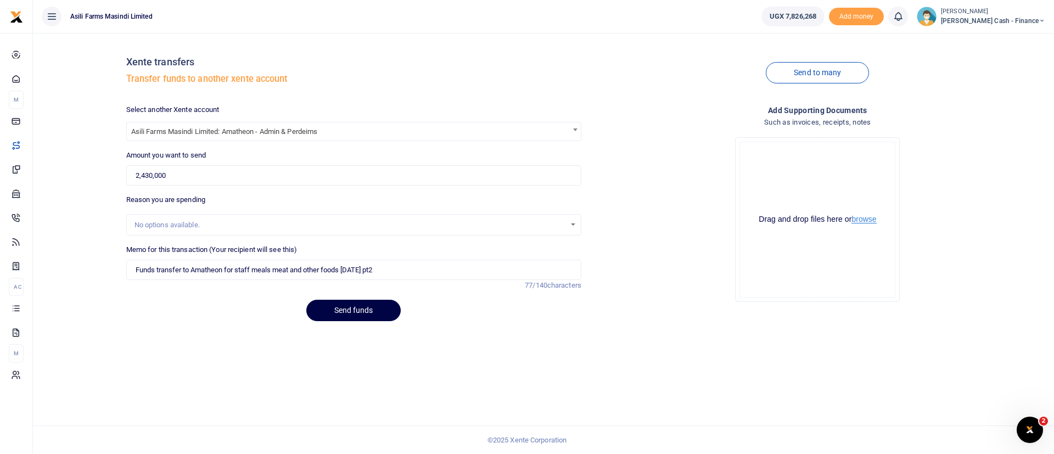
click at [872, 222] on button "browse" at bounding box center [864, 219] width 25 height 8
click at [322, 314] on button "Send funds" at bounding box center [353, 310] width 94 height 21
click at [218, 134] on span "Search for an account" at bounding box center [354, 130] width 454 height 17
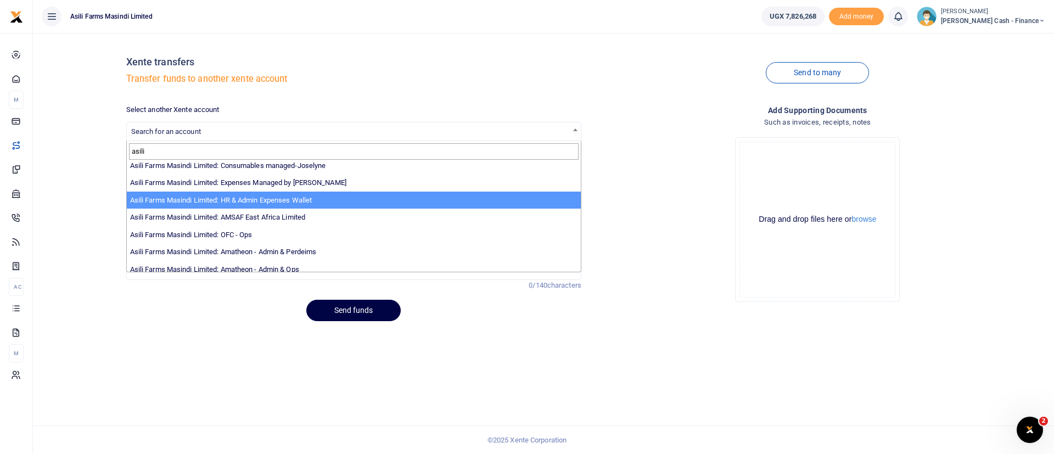
scroll to position [80, 0]
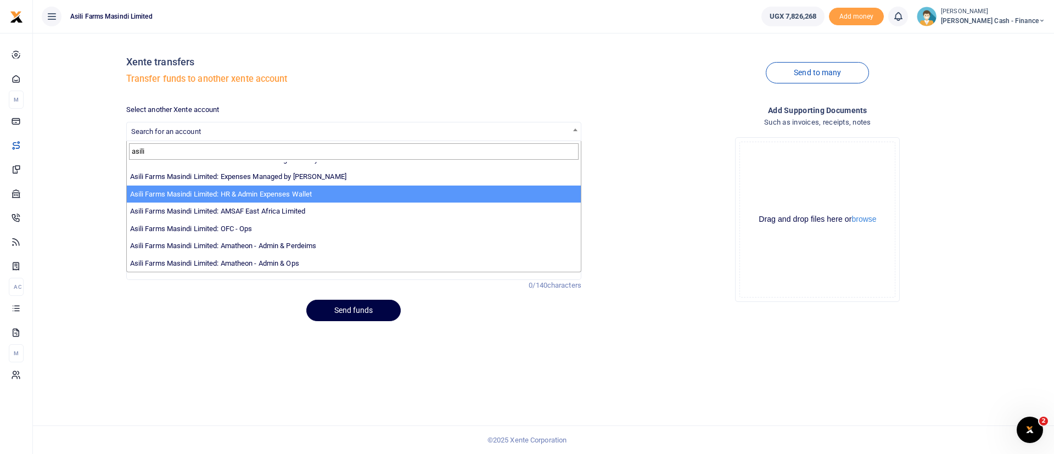
type input "asili"
select select "3441"
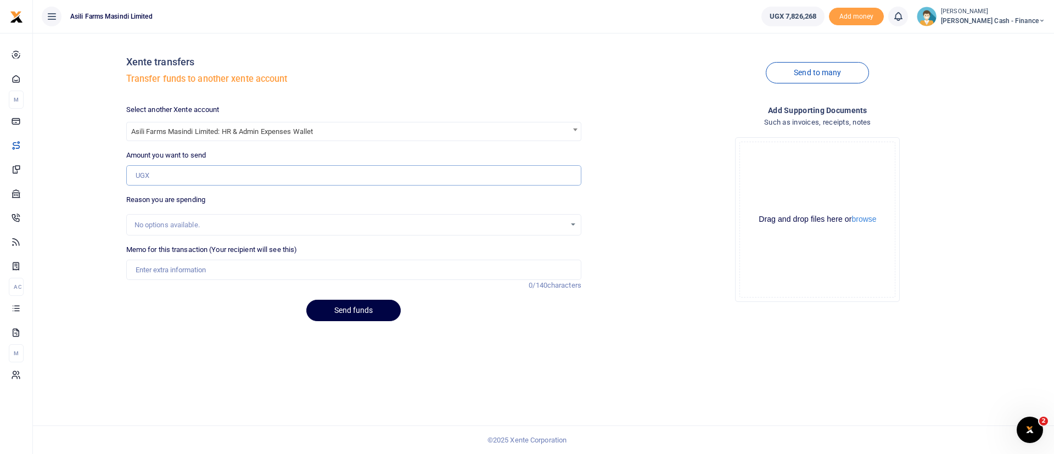
click at [232, 180] on input "Amount you want to send" at bounding box center [353, 175] width 455 height 21
paste input "1,300,000"
type input "1,300,000"
click at [159, 269] on input "Memo for this transaction (Your recipient will see this)" at bounding box center [353, 270] width 455 height 21
type input "Funds transfer to HR Admin for Kigumba HQ Sept 2025 staff meals Pt2"
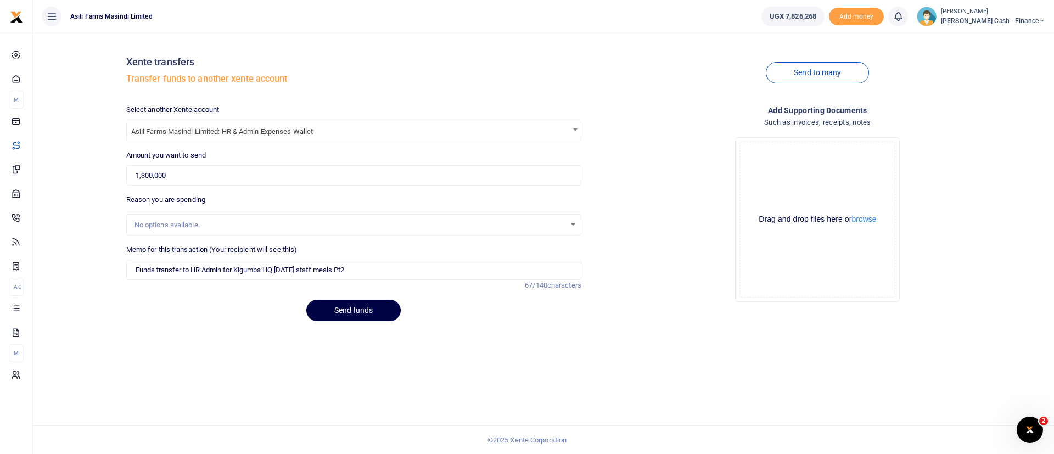
click at [876, 220] on button "browse" at bounding box center [864, 219] width 25 height 8
click at [354, 308] on button "Send funds" at bounding box center [353, 310] width 94 height 21
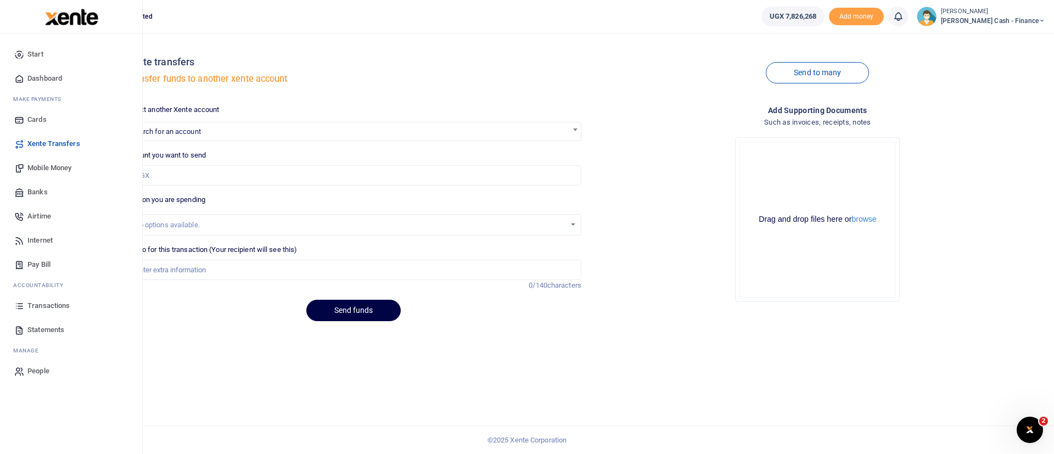
click at [44, 166] on span "Mobile Money" at bounding box center [49, 168] width 44 height 11
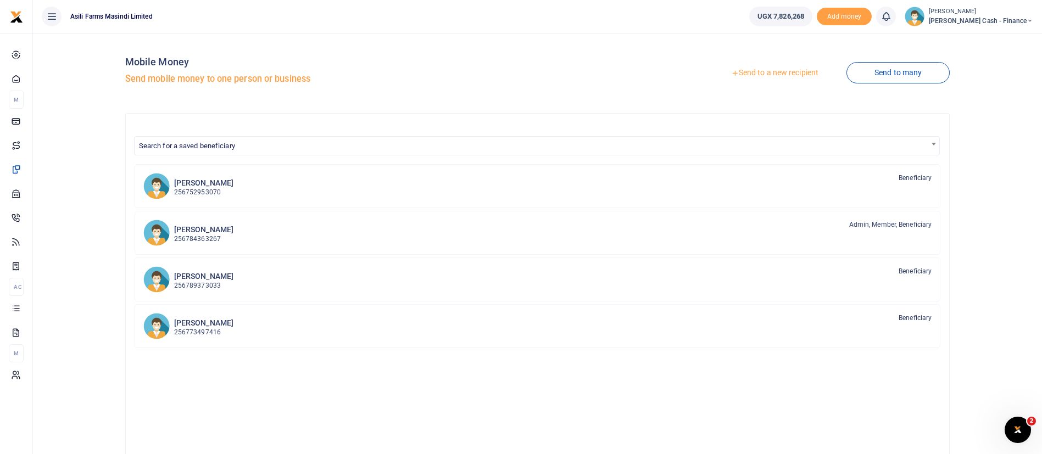
click at [758, 68] on link "Send to a new recipient" at bounding box center [774, 73] width 143 height 20
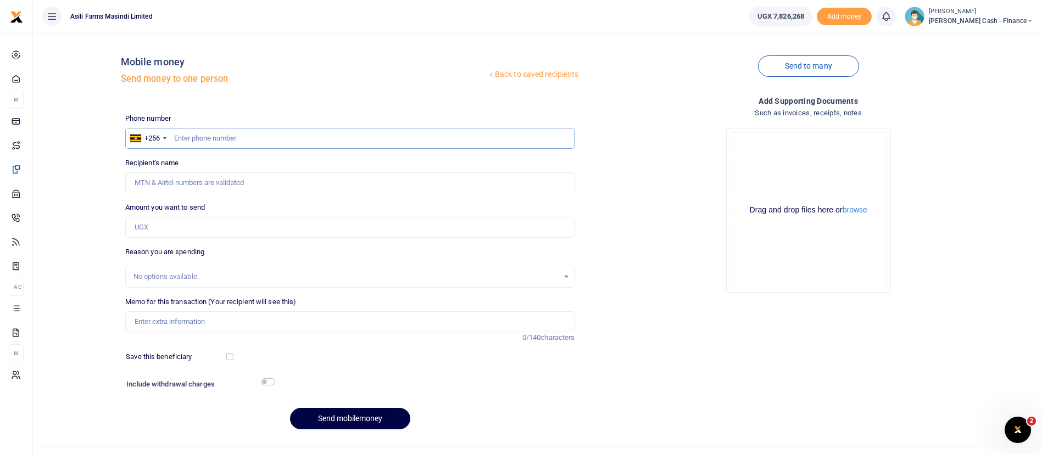
click at [227, 139] on input "text" at bounding box center [350, 138] width 450 height 21
paste input "0772905281"
type input "0772905281"
type input "[PERSON_NAME]"
type input "0772905281"
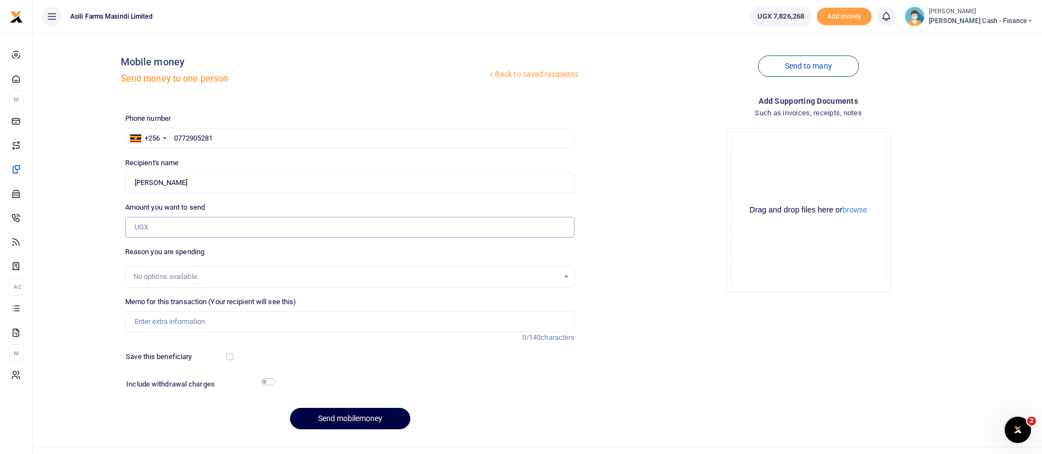
click at [165, 225] on input "Amount you want to send" at bounding box center [350, 227] width 450 height 21
type input "600,000"
click at [189, 322] on input "Memo for this transaction (Your recipient will see this)" at bounding box center [350, 321] width 450 height 21
type input "F"
type input "f"
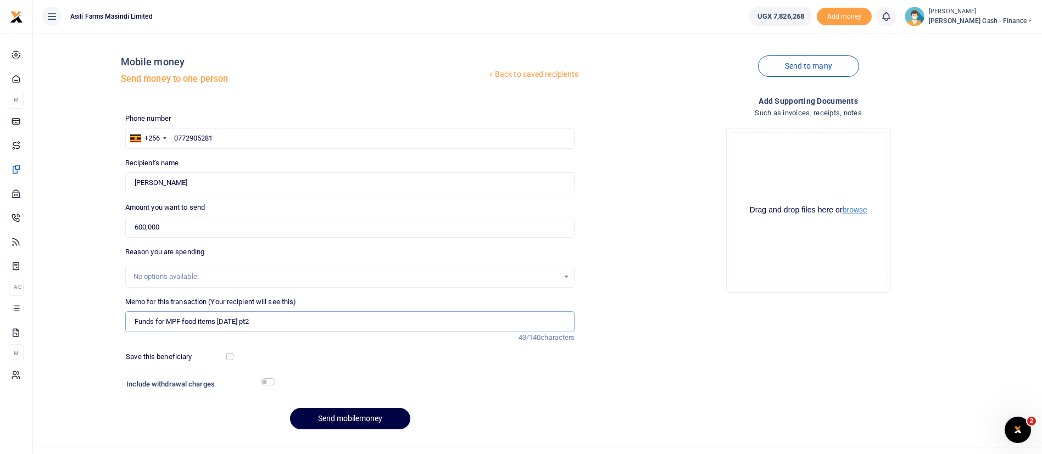
type input "Funds for MPF food items [DATE] pt2"
click at [850, 206] on button "browse" at bounding box center [854, 210] width 25 height 8
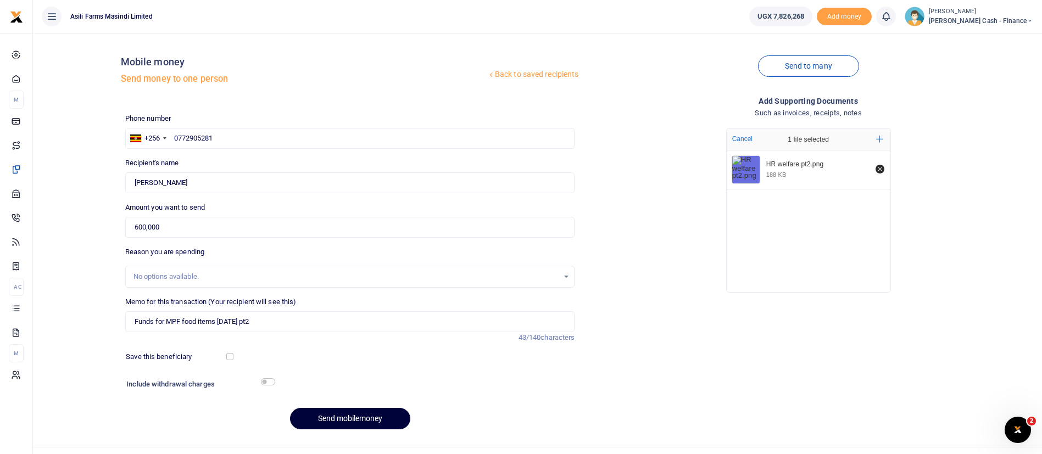
click at [409, 417] on button "Send mobilemoney" at bounding box center [350, 418] width 120 height 21
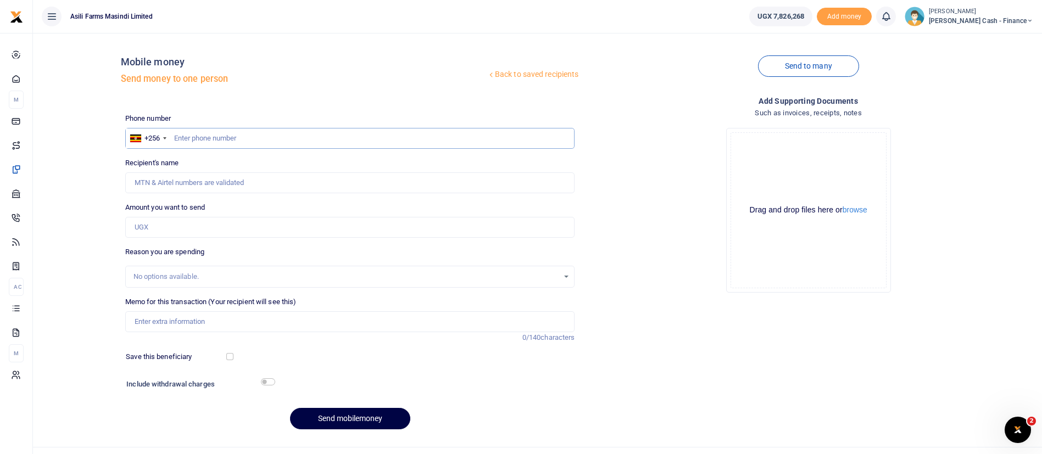
click at [237, 140] on input "text" at bounding box center [350, 138] width 450 height 21
paste input "0780629175"
type input "0780629175"
type input "[PERSON_NAME]"
click at [181, 139] on input "0780629175" at bounding box center [350, 138] width 450 height 21
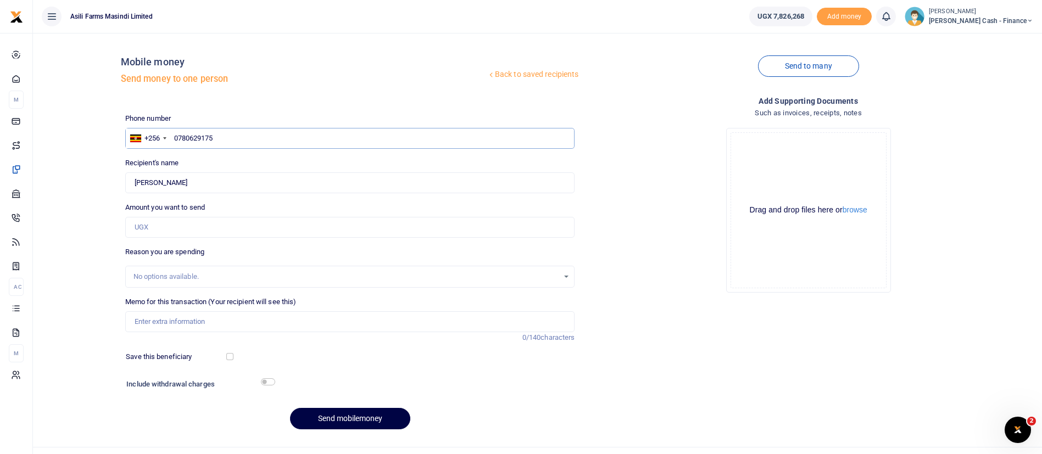
click at [179, 137] on input "0780629175" at bounding box center [350, 138] width 450 height 21
type input "780629175"
click at [160, 224] on input "Amount you want to send" at bounding box center [350, 227] width 450 height 21
type input "1,000,000"
click at [169, 323] on input "Memo for this transaction (Your recipient will see this)" at bounding box center [350, 321] width 450 height 21
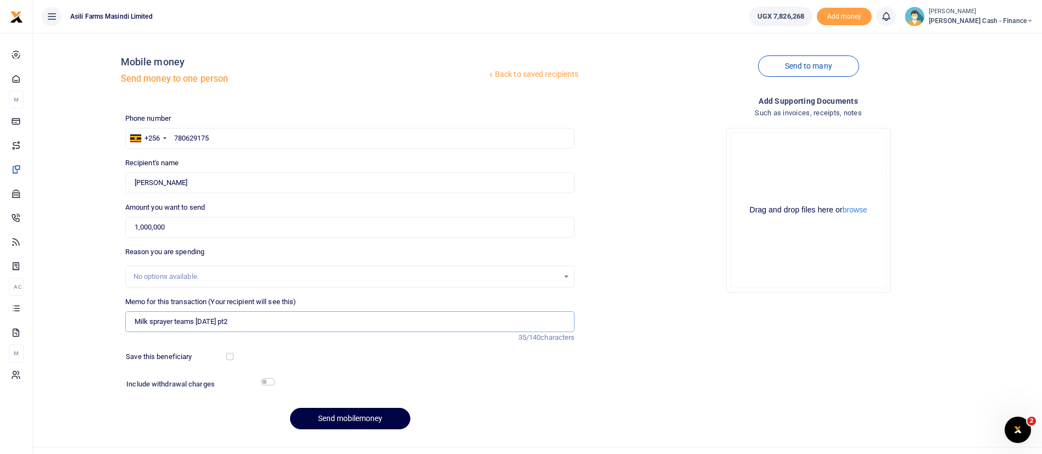
click at [220, 325] on input "Milk sprayer teams [DATE] pt2" at bounding box center [350, 321] width 450 height 21
type input "Milk sprayer teams [DATE] pt2"
click at [862, 207] on button "browse" at bounding box center [854, 210] width 25 height 8
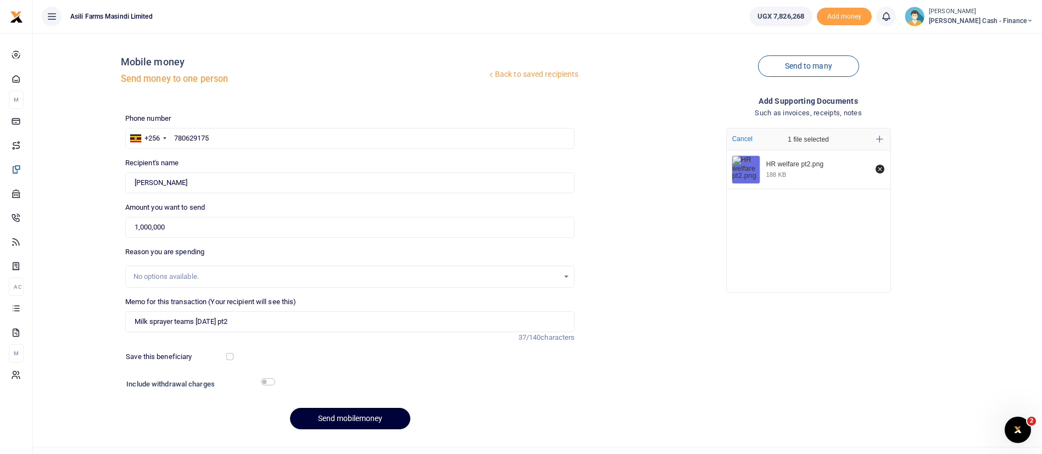
click at [376, 416] on button "Send mobilemoney" at bounding box center [350, 418] width 120 height 21
